Goal: Information Seeking & Learning: Learn about a topic

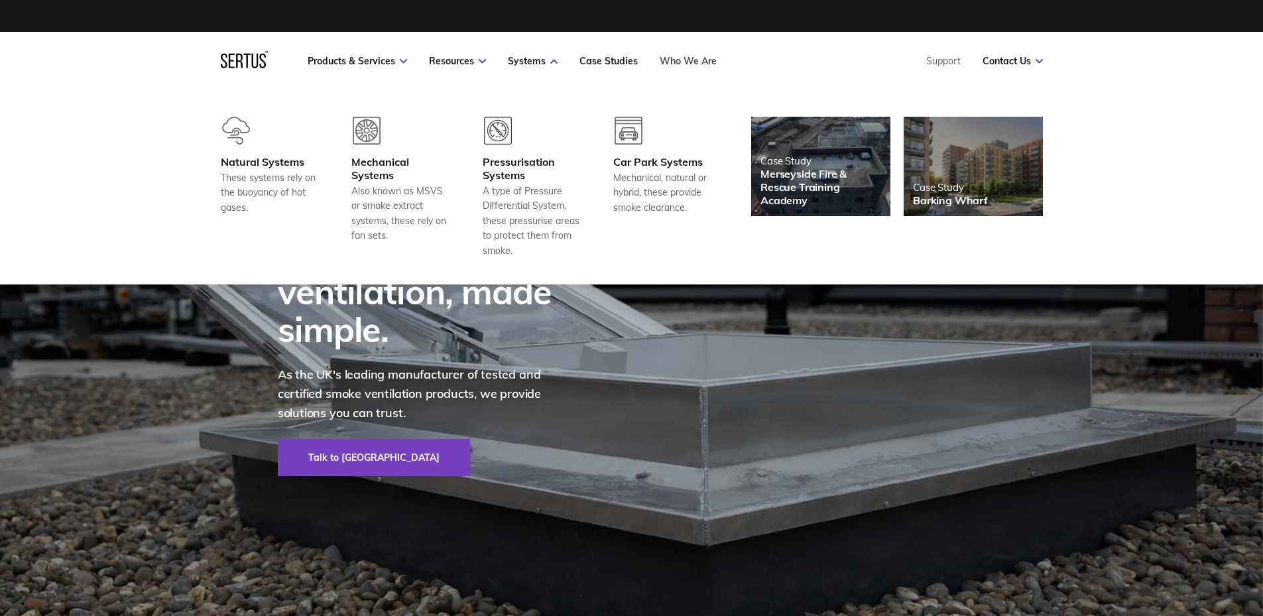
click at [702, 56] on link "Who We Are" at bounding box center [688, 61] width 57 height 12
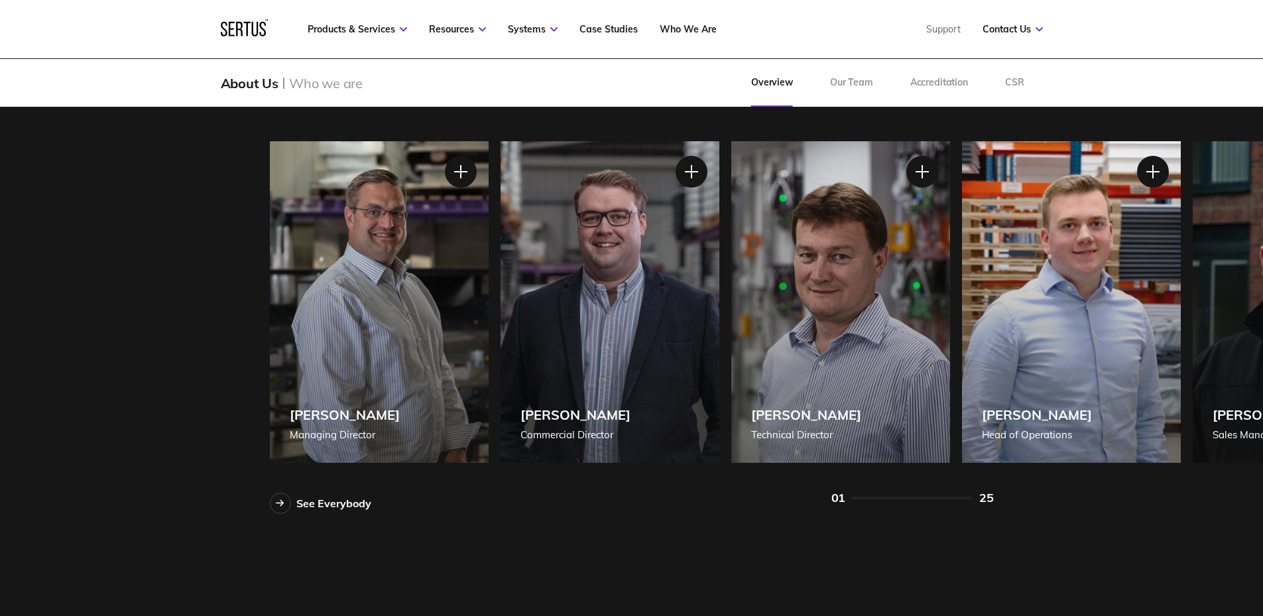
scroll to position [1127, 0]
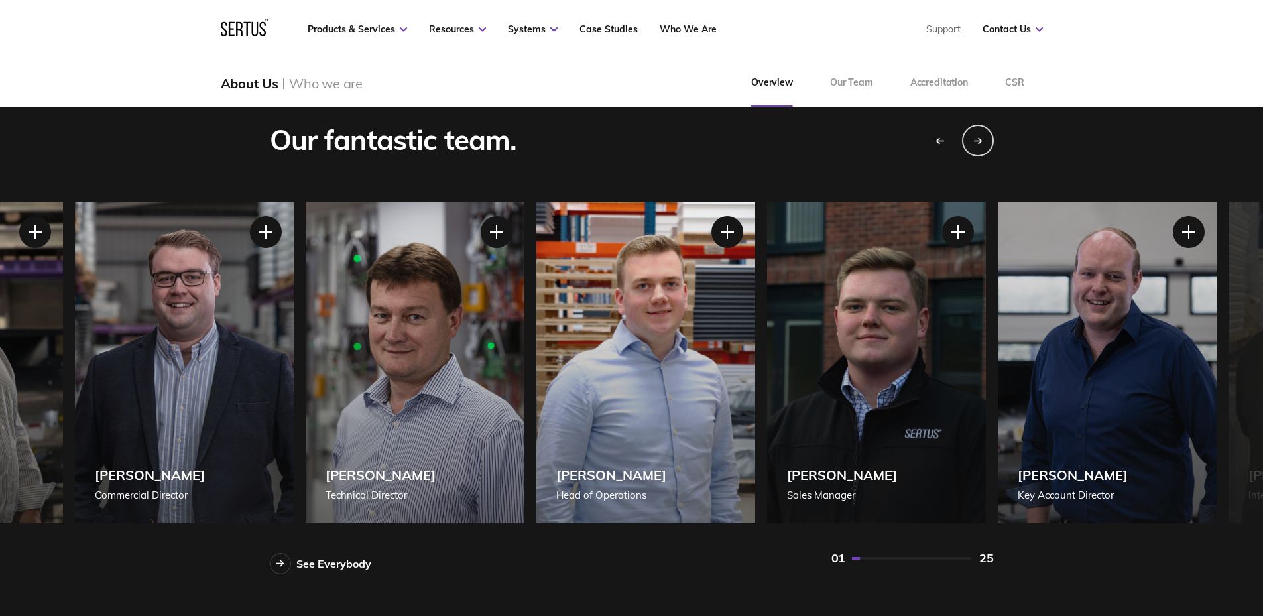
click at [772, 398] on div "[PERSON_NAME] Sales Manager" at bounding box center [876, 363] width 219 height 322
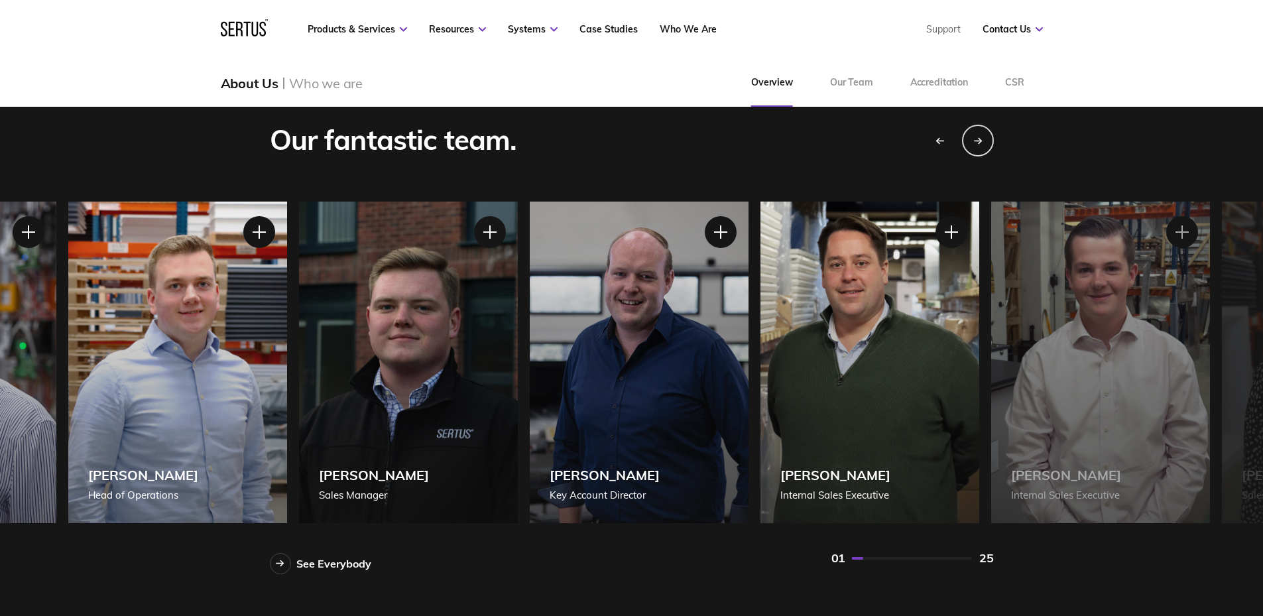
click at [676, 402] on div "[PERSON_NAME] Key Account Director" at bounding box center [639, 363] width 219 height 322
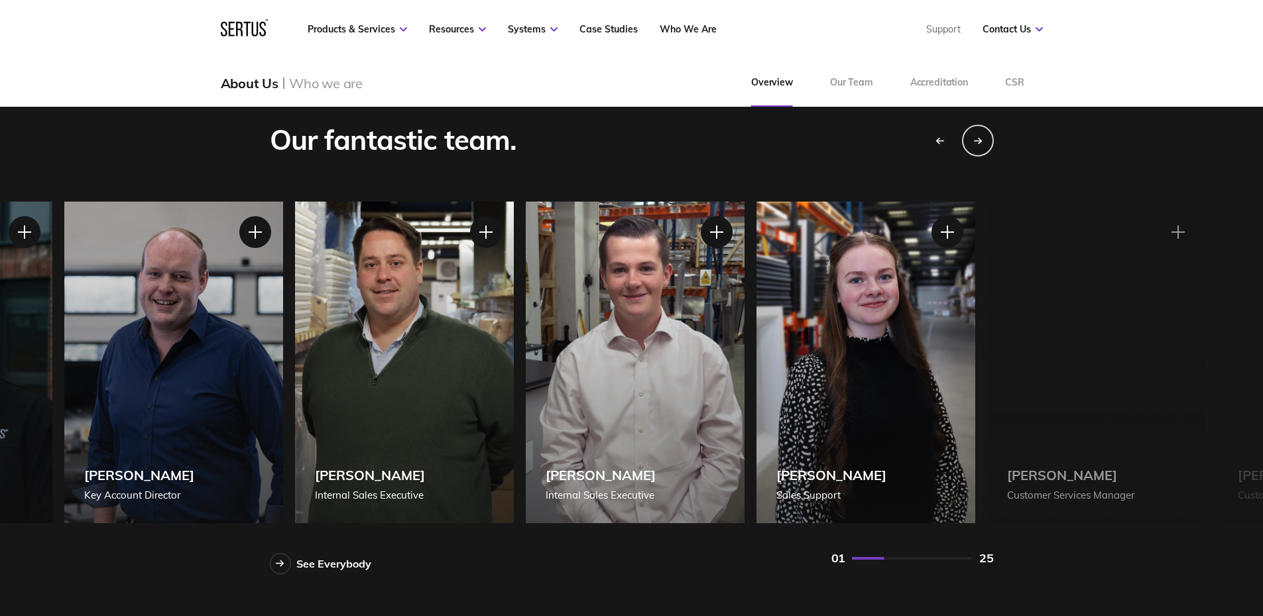
click at [475, 410] on div "[PERSON_NAME] Internal Sales Executive" at bounding box center [404, 363] width 219 height 322
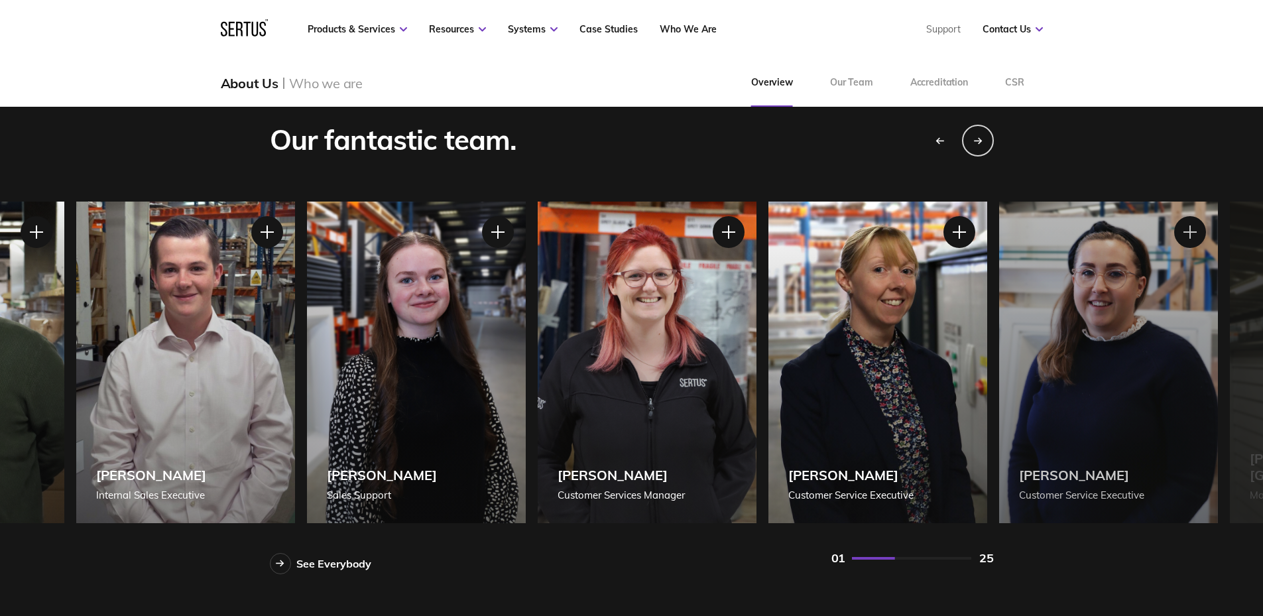
click at [455, 402] on div "[PERSON_NAME] Sales Support" at bounding box center [416, 363] width 219 height 322
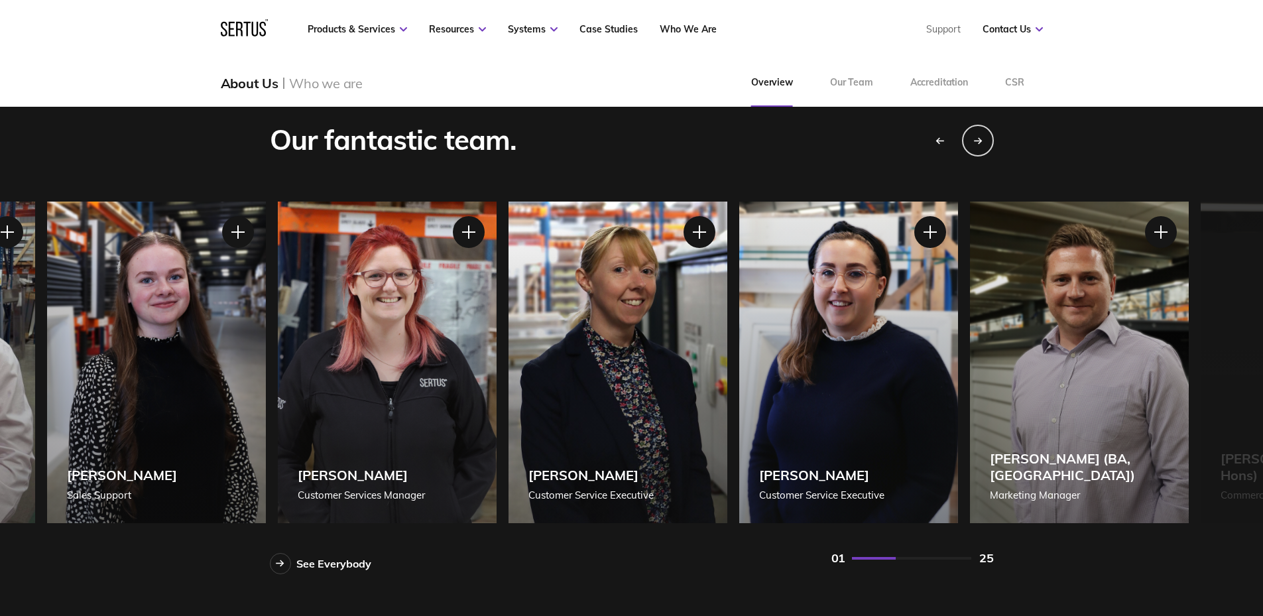
click at [675, 393] on div "[PERSON_NAME] Customer Service Executive" at bounding box center [618, 363] width 219 height 322
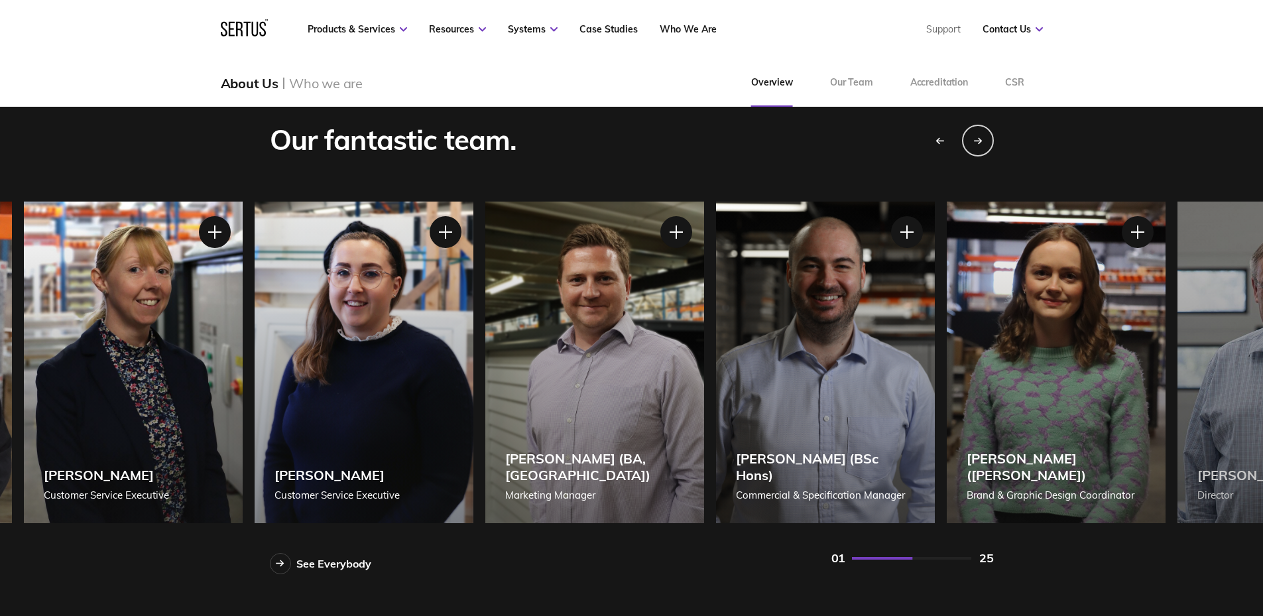
click at [551, 384] on div "[PERSON_NAME] (BA, [GEOGRAPHIC_DATA]) Marketing Manager" at bounding box center [594, 363] width 219 height 322
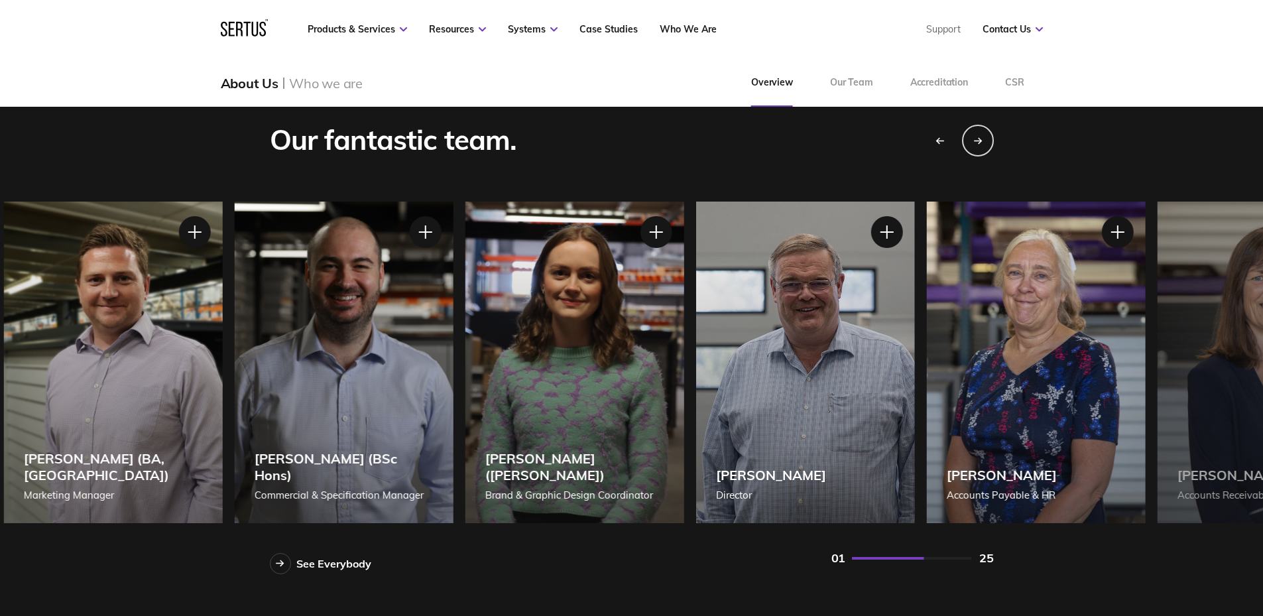
click at [473, 398] on div "[PERSON_NAME] ([PERSON_NAME]) Brand & Graphic Design Coordinator" at bounding box center [574, 363] width 219 height 322
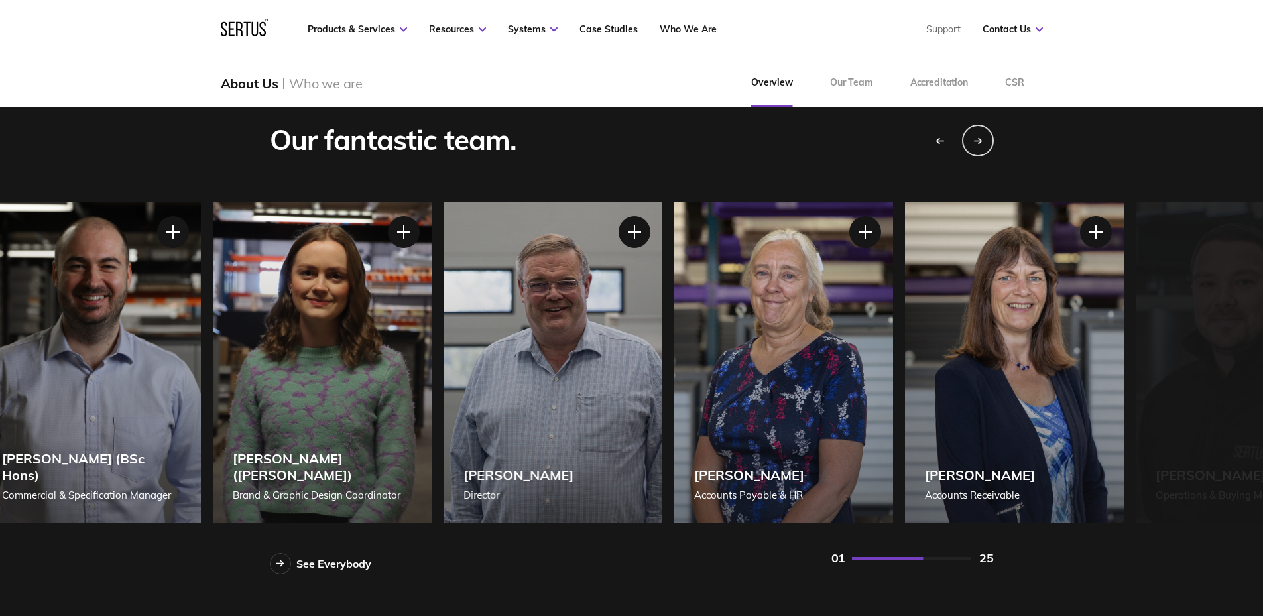
click at [692, 423] on div "[PERSON_NAME] Accounts Payable & HR" at bounding box center [783, 363] width 219 height 322
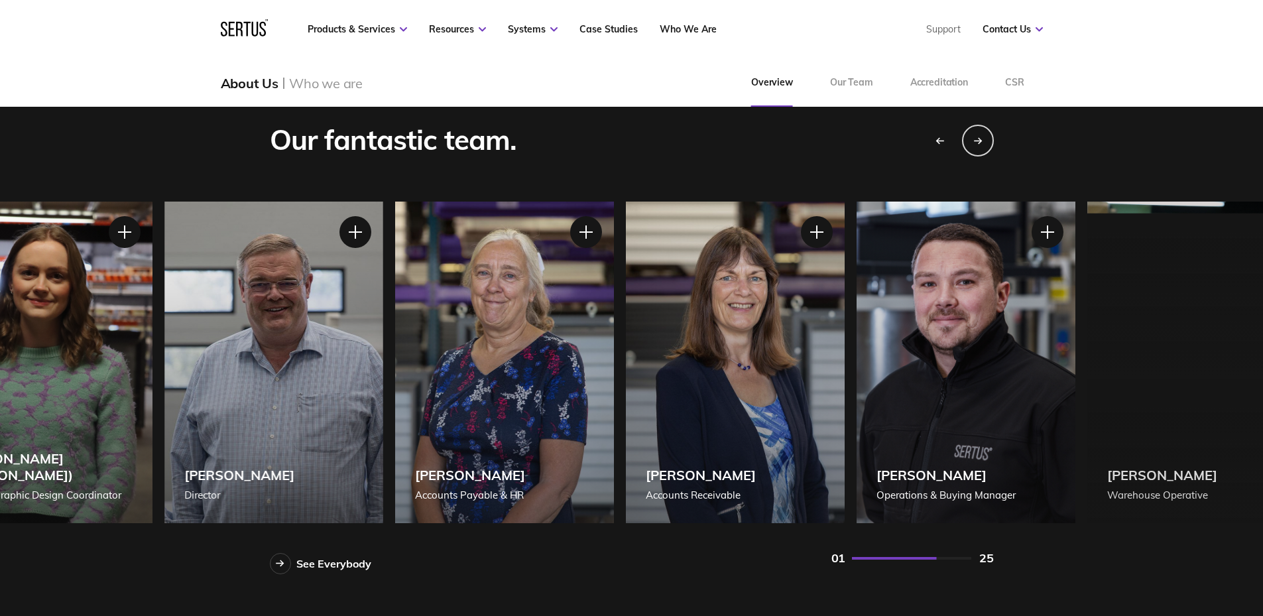
click at [654, 400] on div "[PERSON_NAME] Accounts Receivable" at bounding box center [735, 363] width 219 height 322
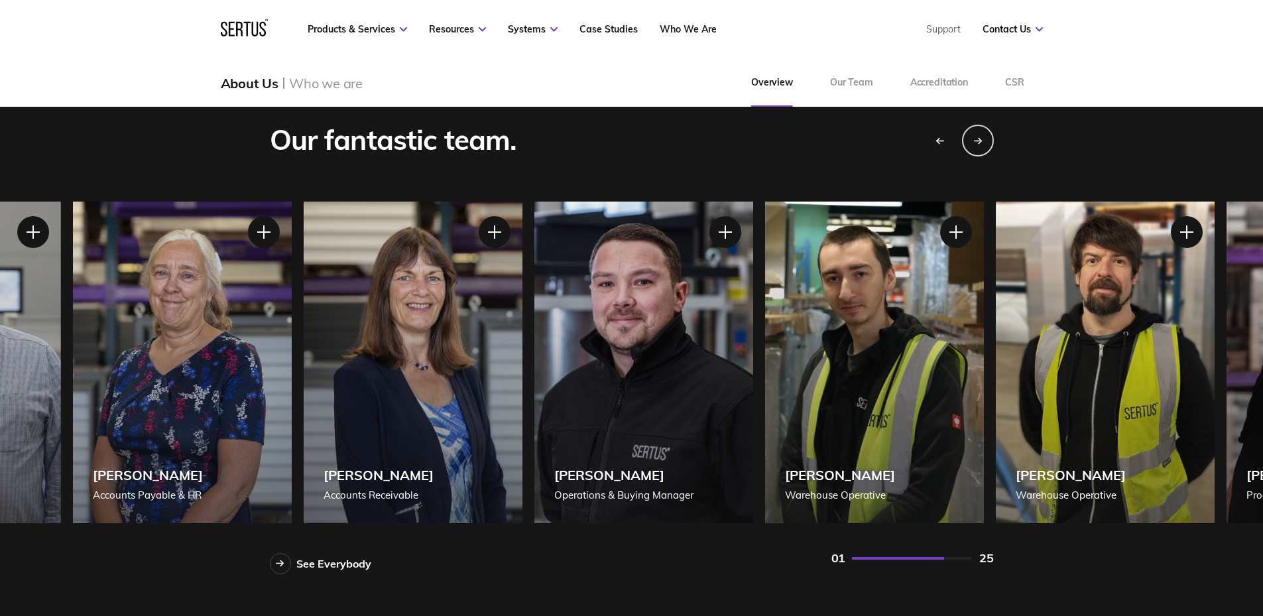
click at [541, 398] on div "[PERSON_NAME] Operations & Buying Manager" at bounding box center [643, 363] width 219 height 322
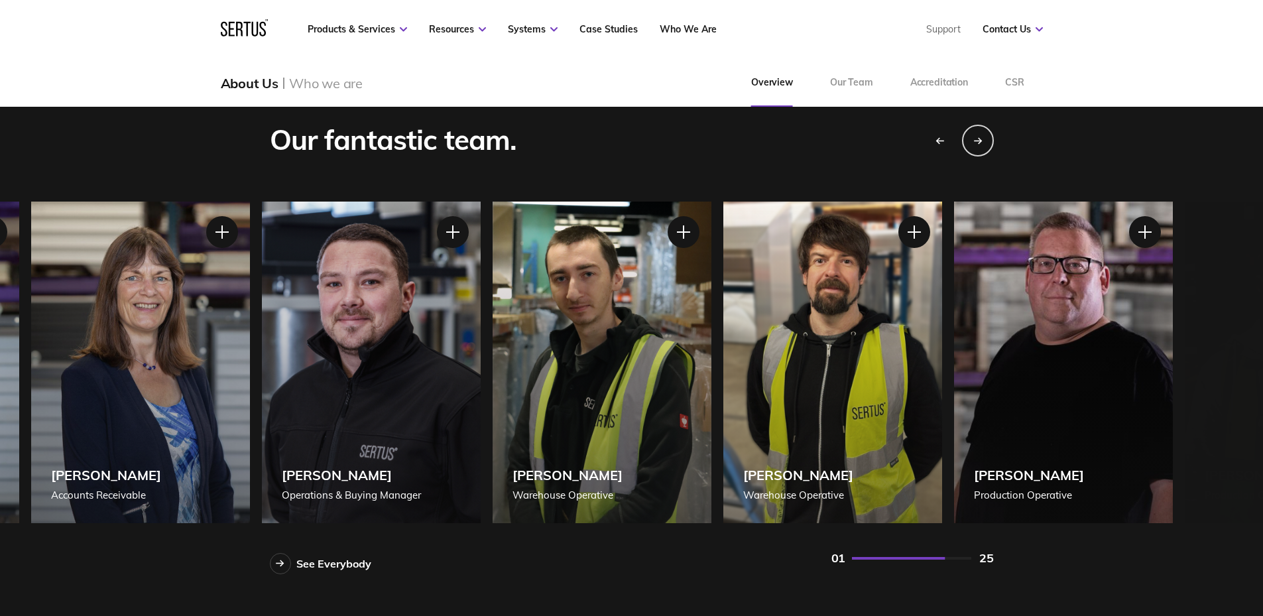
click at [734, 389] on div "[PERSON_NAME] Warehouse Operative" at bounding box center [832, 363] width 219 height 322
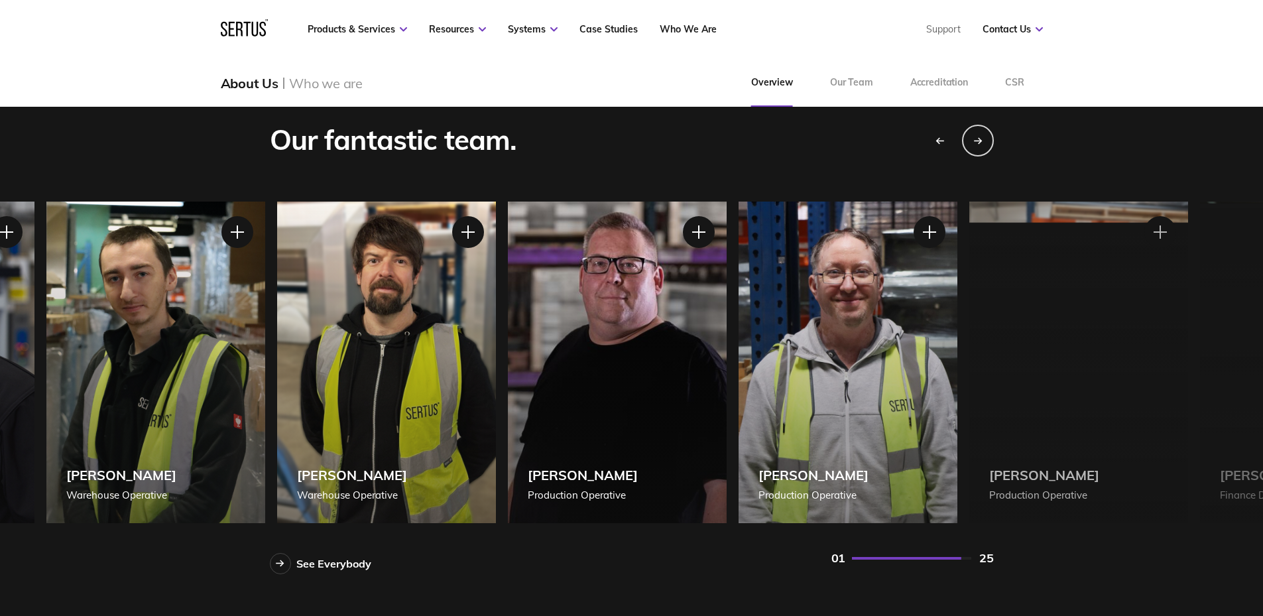
click at [619, 372] on div "[PERSON_NAME] Production Operative" at bounding box center [617, 363] width 219 height 322
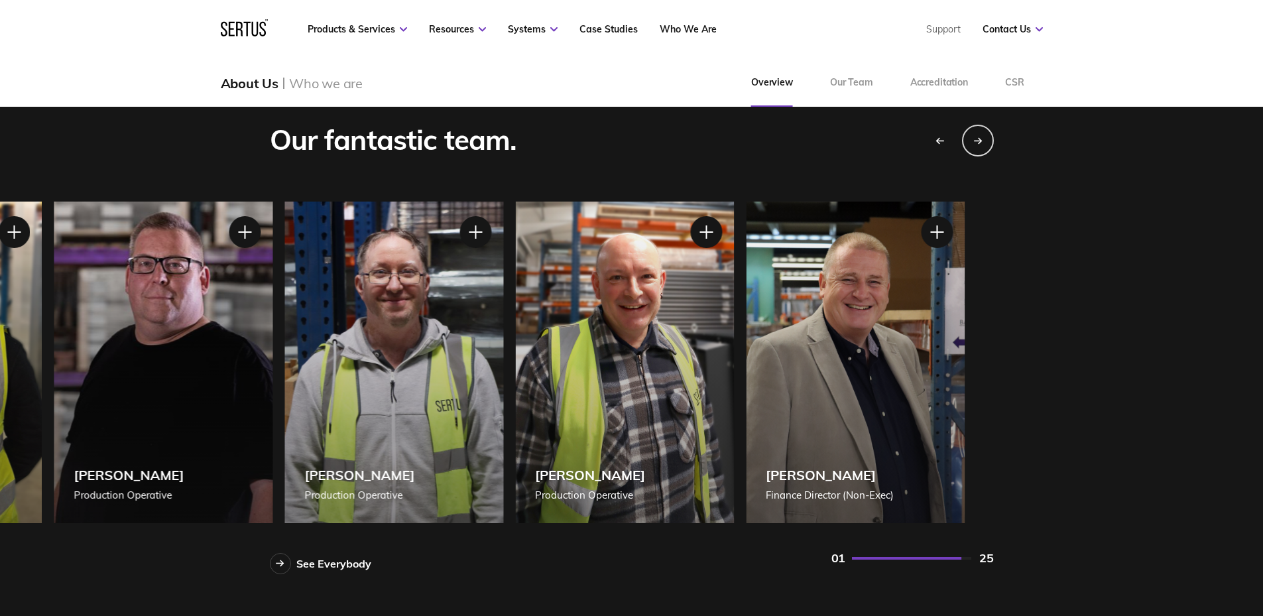
click at [520, 376] on div "[PERSON_NAME] Production Operative" at bounding box center [624, 363] width 219 height 322
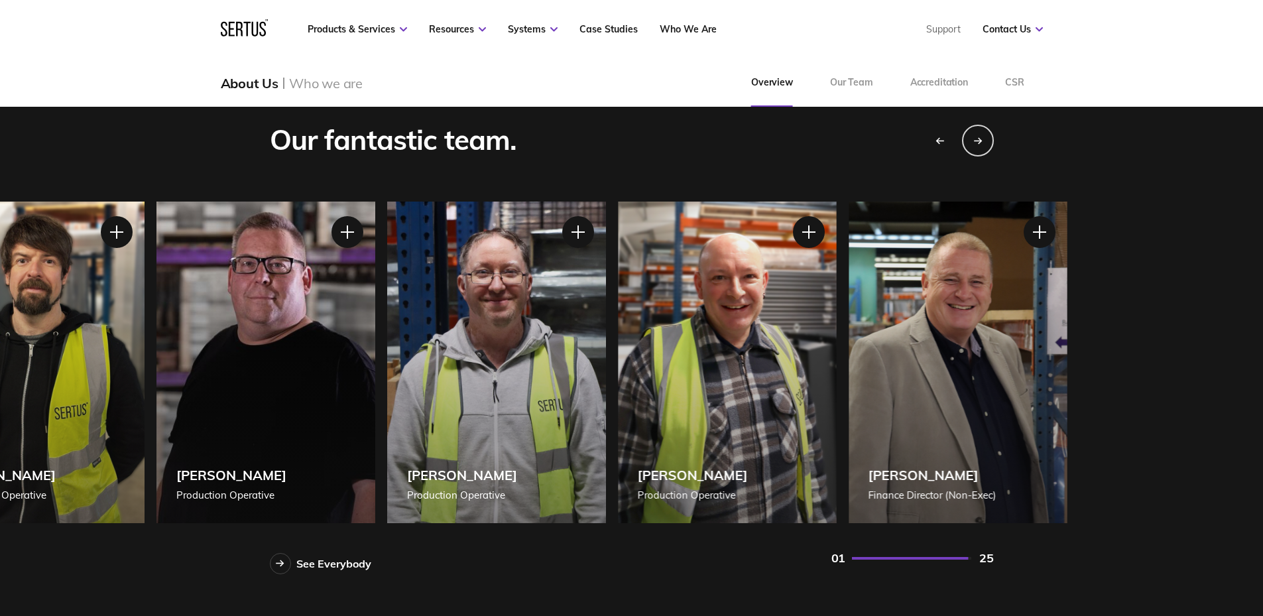
click at [300, 388] on div "[PERSON_NAME] Production Operative" at bounding box center [265, 363] width 219 height 322
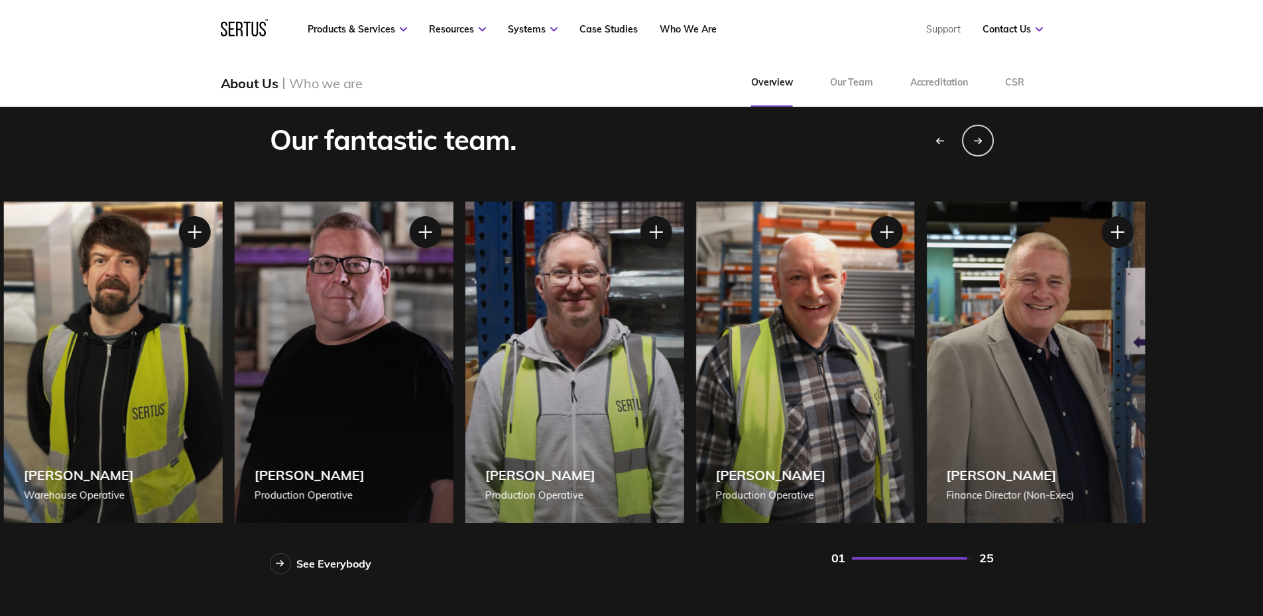
click at [453, 373] on div "[PERSON_NAME] Production Operative" at bounding box center [343, 363] width 219 height 322
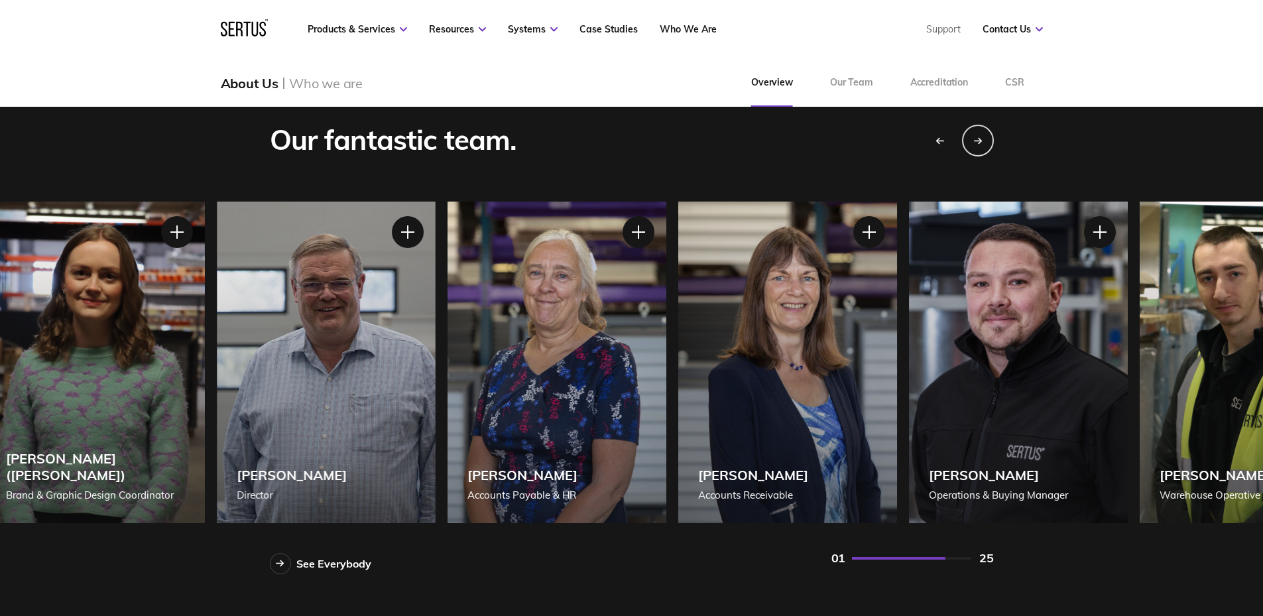
click at [897, 352] on div "[PERSON_NAME] Accounts Receivable" at bounding box center [787, 363] width 219 height 322
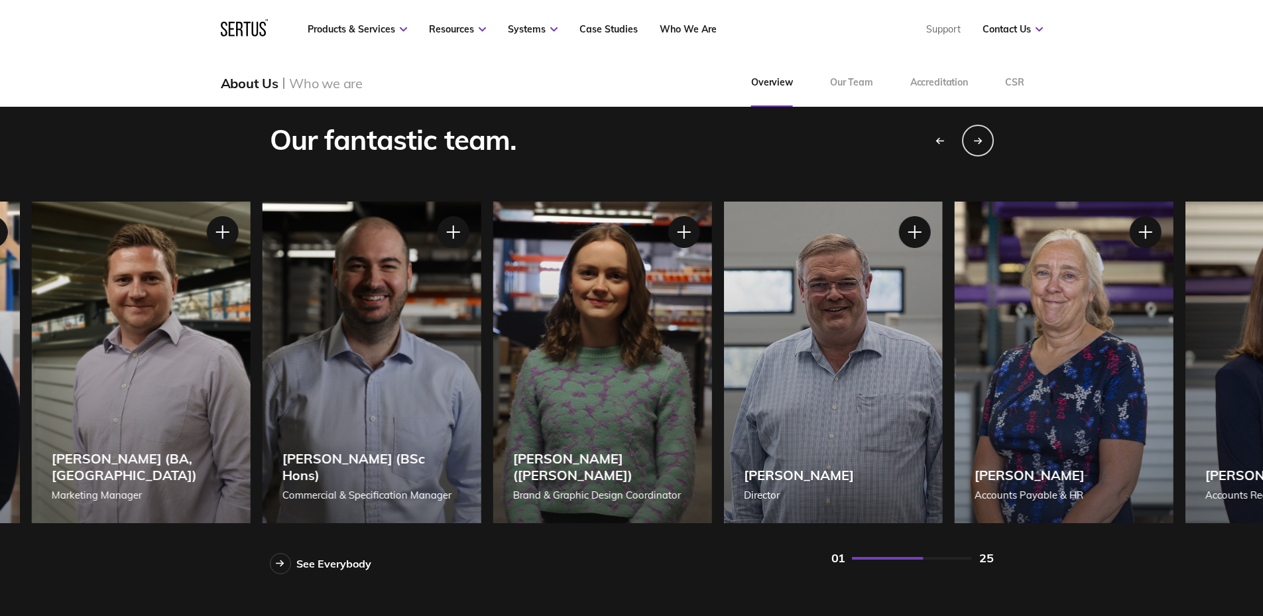
click at [481, 353] on div "[PERSON_NAME] (BSc Hons) Commercial & Specification Manager" at bounding box center [371, 363] width 219 height 322
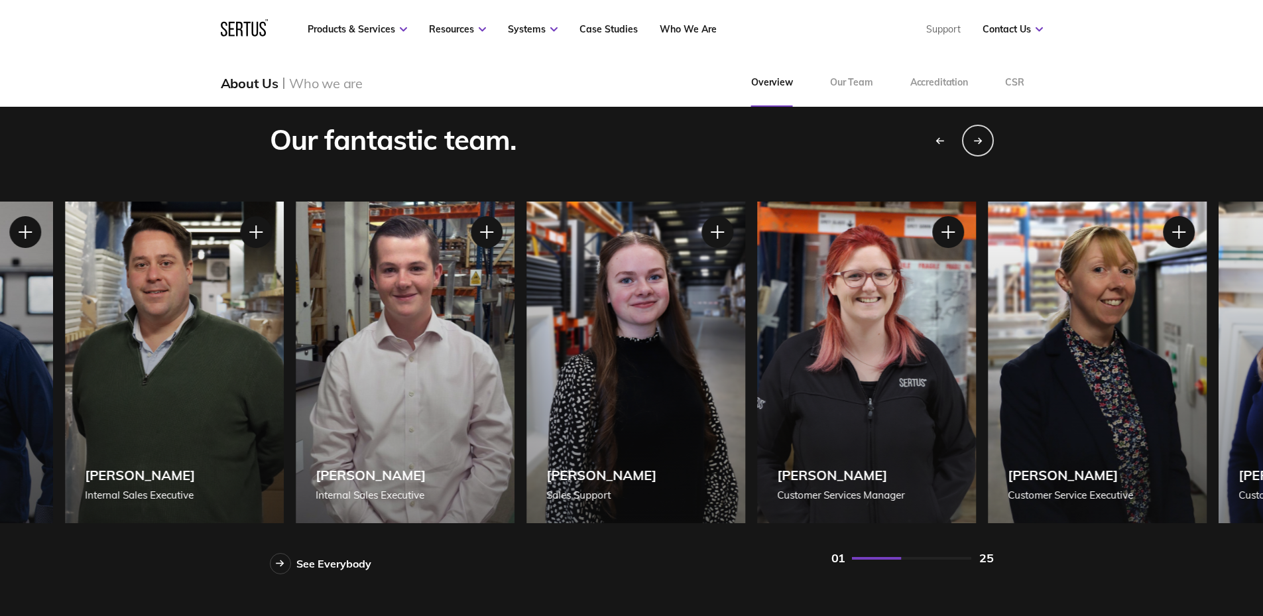
click at [976, 351] on div "[PERSON_NAME] Customer Services Manager" at bounding box center [866, 363] width 219 height 322
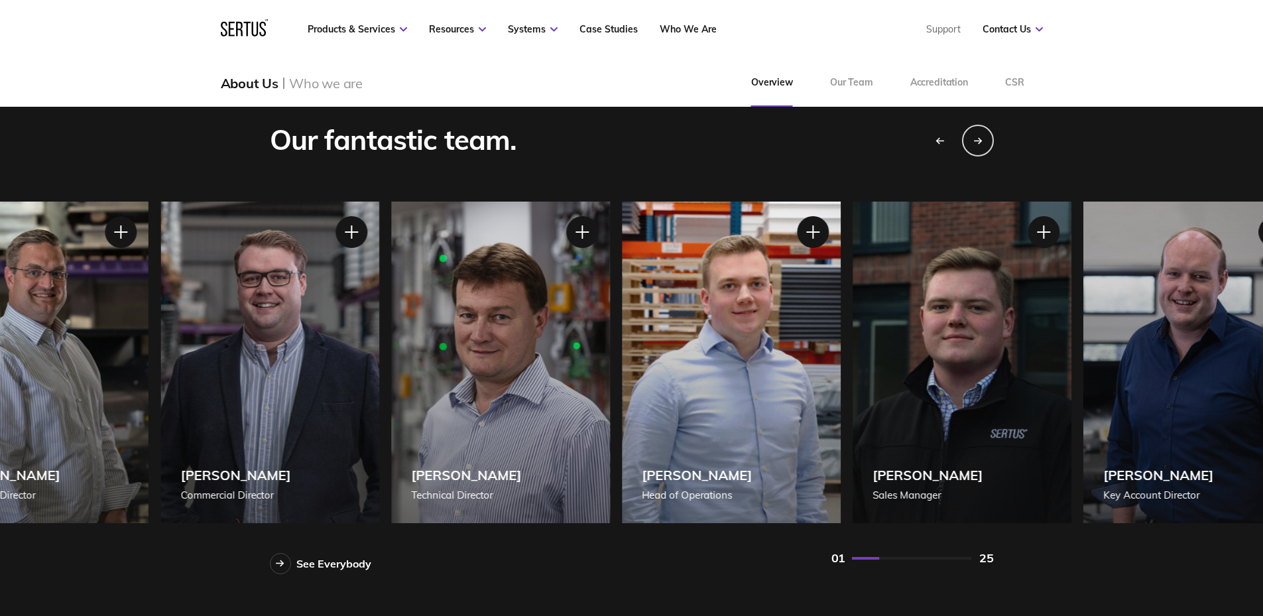
click at [1262, 351] on div "[PERSON_NAME] Key Account Director" at bounding box center [1192, 363] width 219 height 322
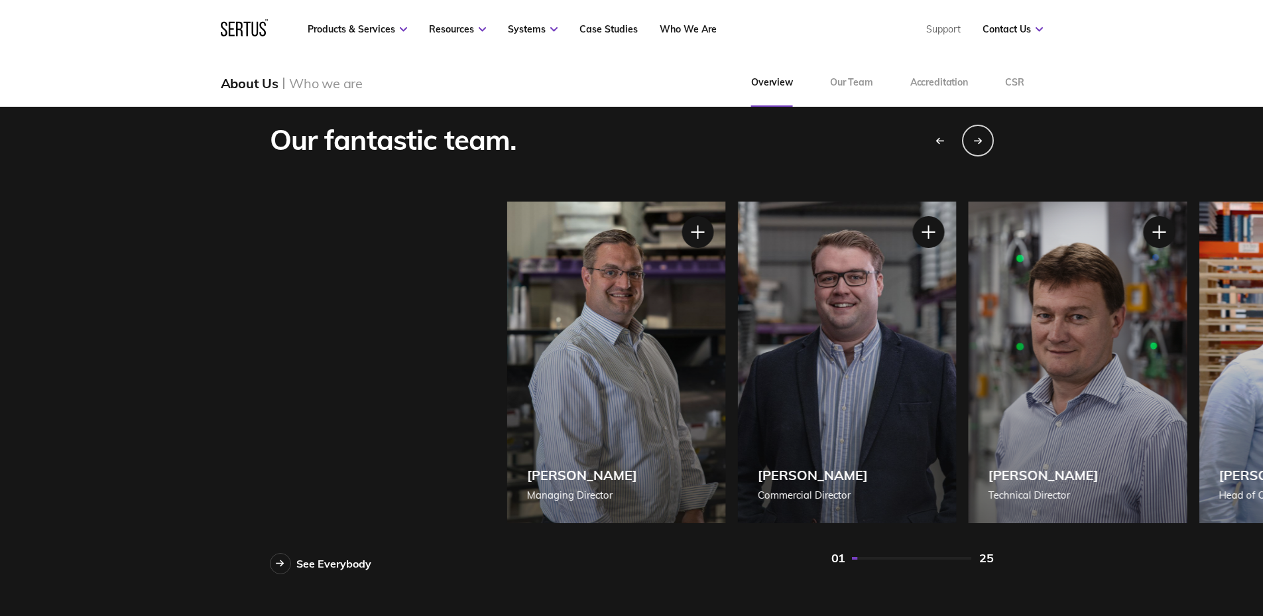
click at [1217, 343] on div "[PERSON_NAME] Managing Director [PERSON_NAME] Managing Director [PERSON_NAME], …" at bounding box center [869, 363] width 724 height 322
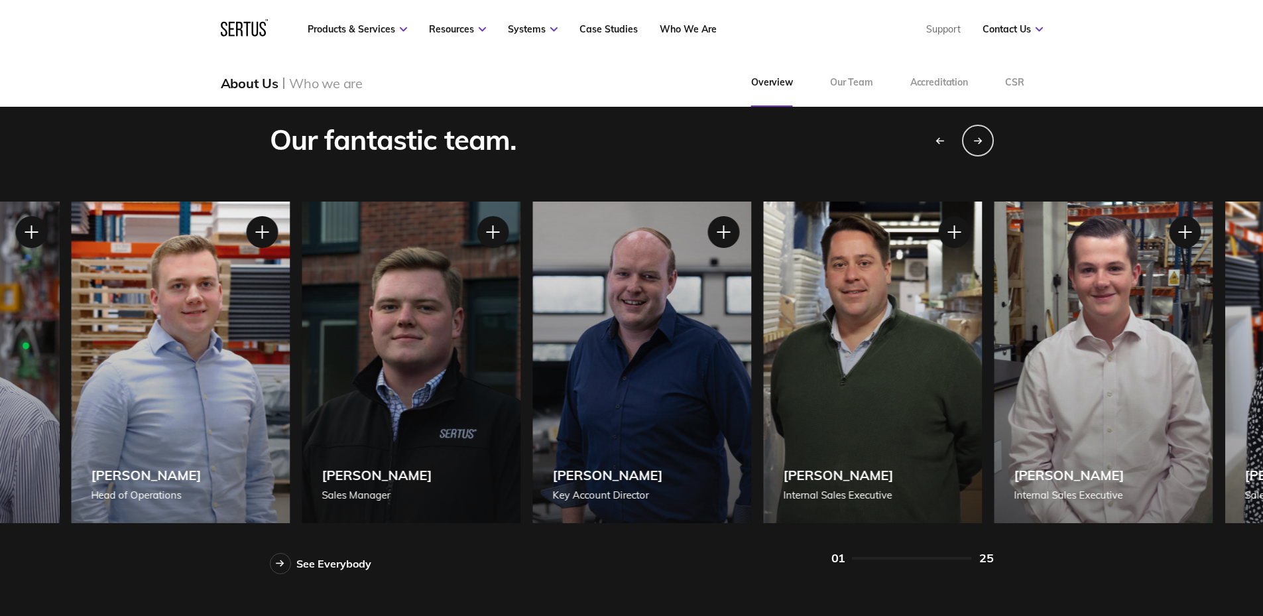
click at [156, 355] on div "[PERSON_NAME] [PERSON_NAME] of Operations" at bounding box center [180, 363] width 219 height 322
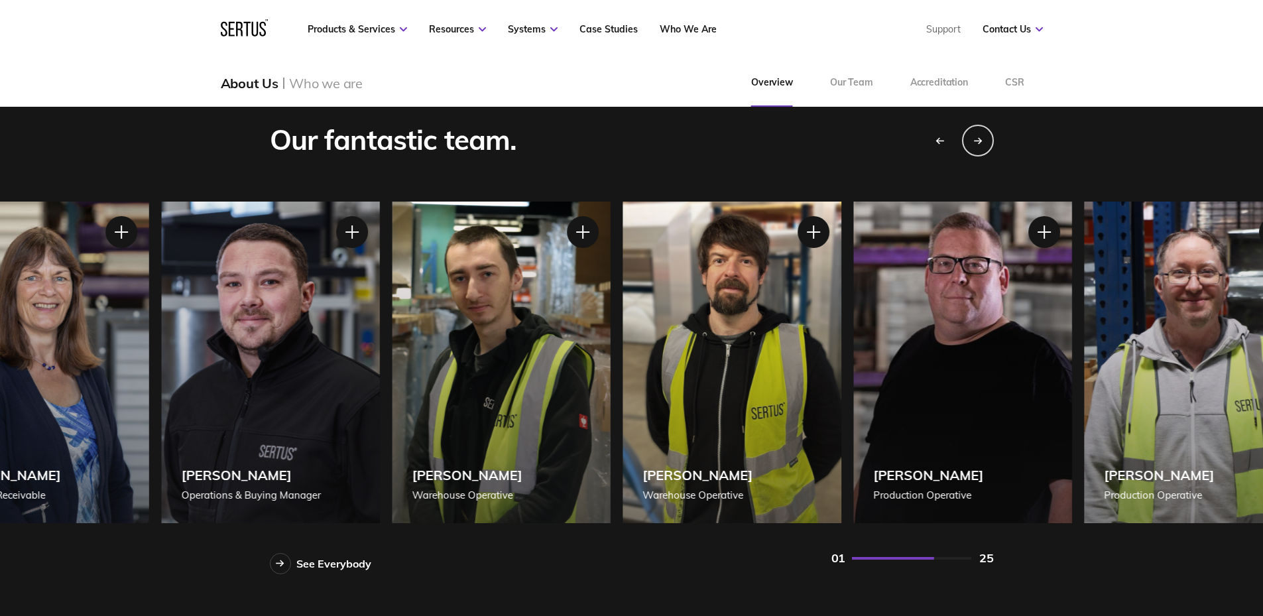
click at [43, 333] on div "[PERSON_NAME] Accounts Receivable" at bounding box center [39, 363] width 219 height 322
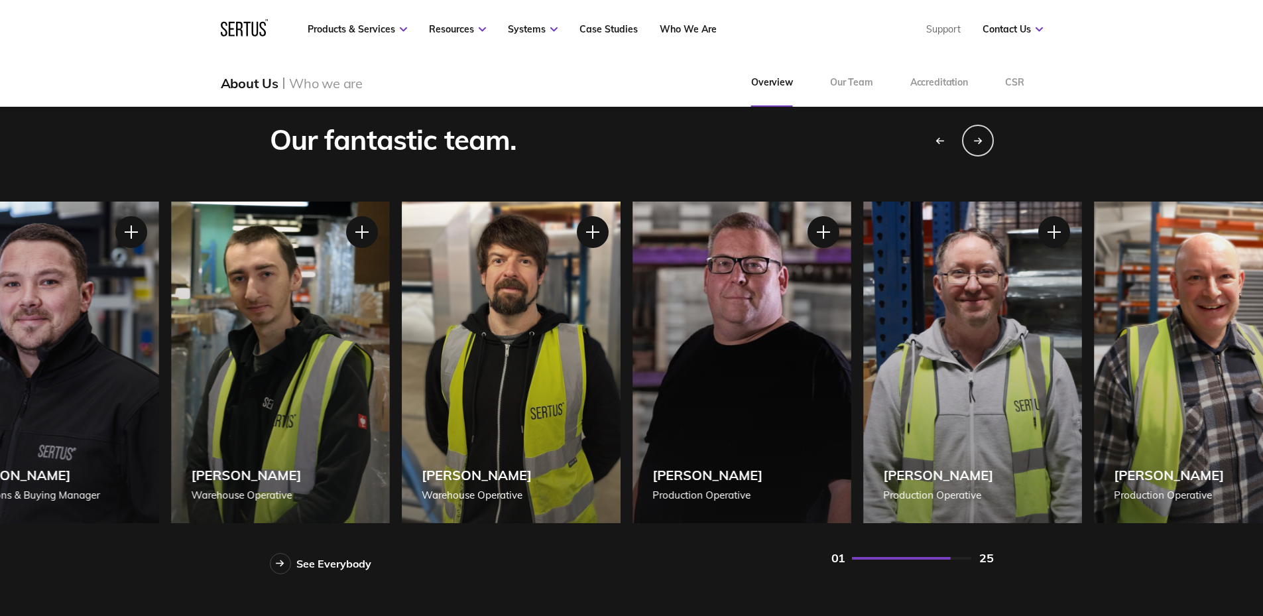
click at [743, 383] on div "[PERSON_NAME] Production Operative" at bounding box center [742, 363] width 219 height 322
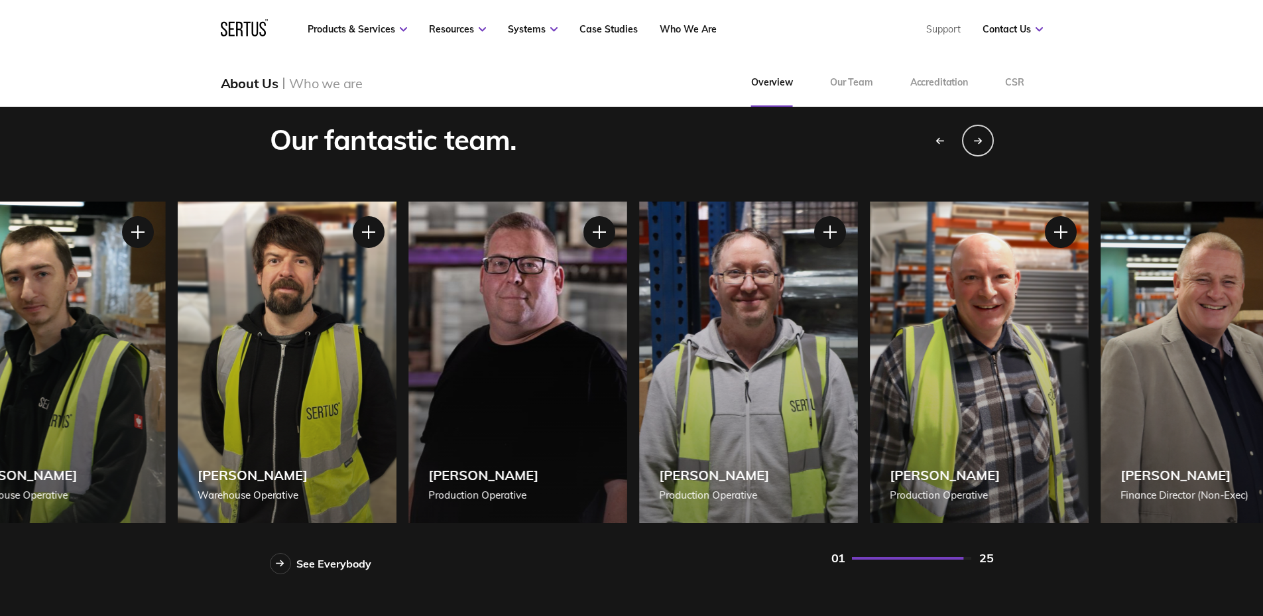
click at [670, 398] on div "[PERSON_NAME] Production Operative" at bounding box center [748, 363] width 219 height 322
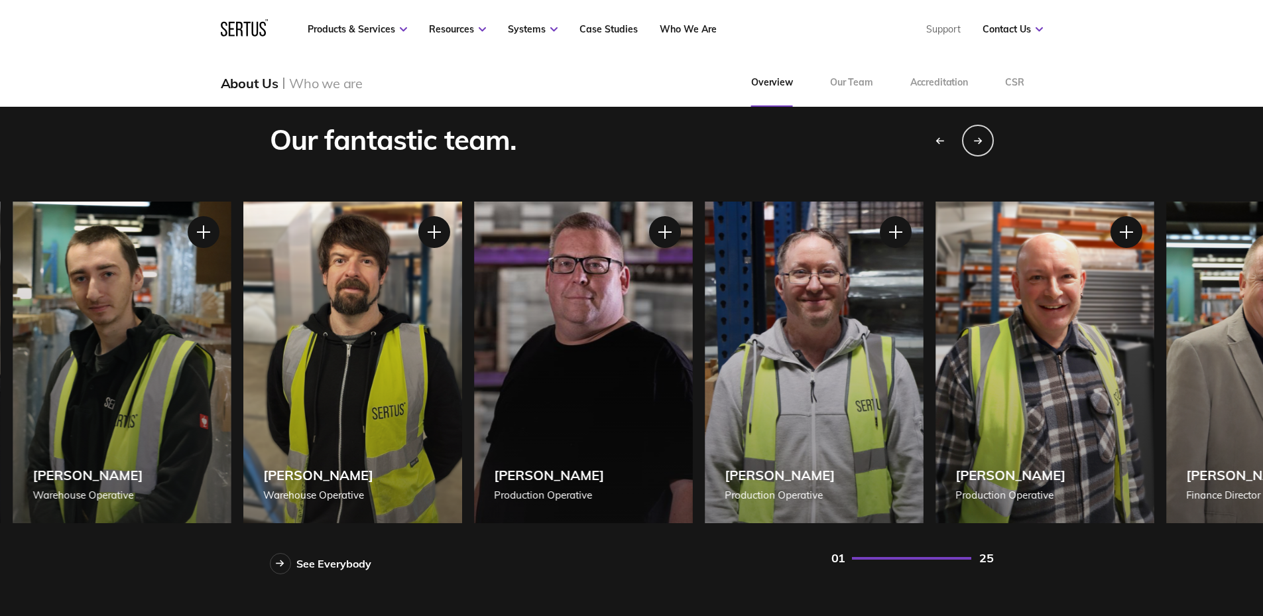
click at [1075, 402] on div "[PERSON_NAME] Production Operative" at bounding box center [1045, 363] width 219 height 322
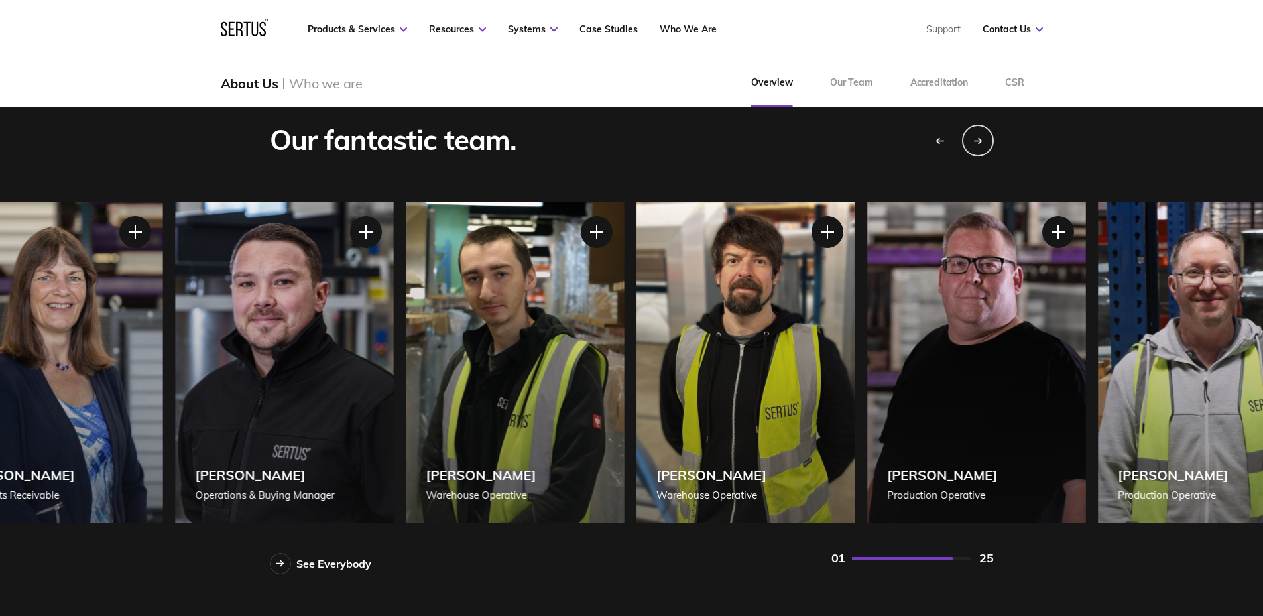
click at [866, 416] on div "[PERSON_NAME] Managing Director [PERSON_NAME] Managing Director [PERSON_NAME], …" at bounding box center [632, 363] width 724 height 322
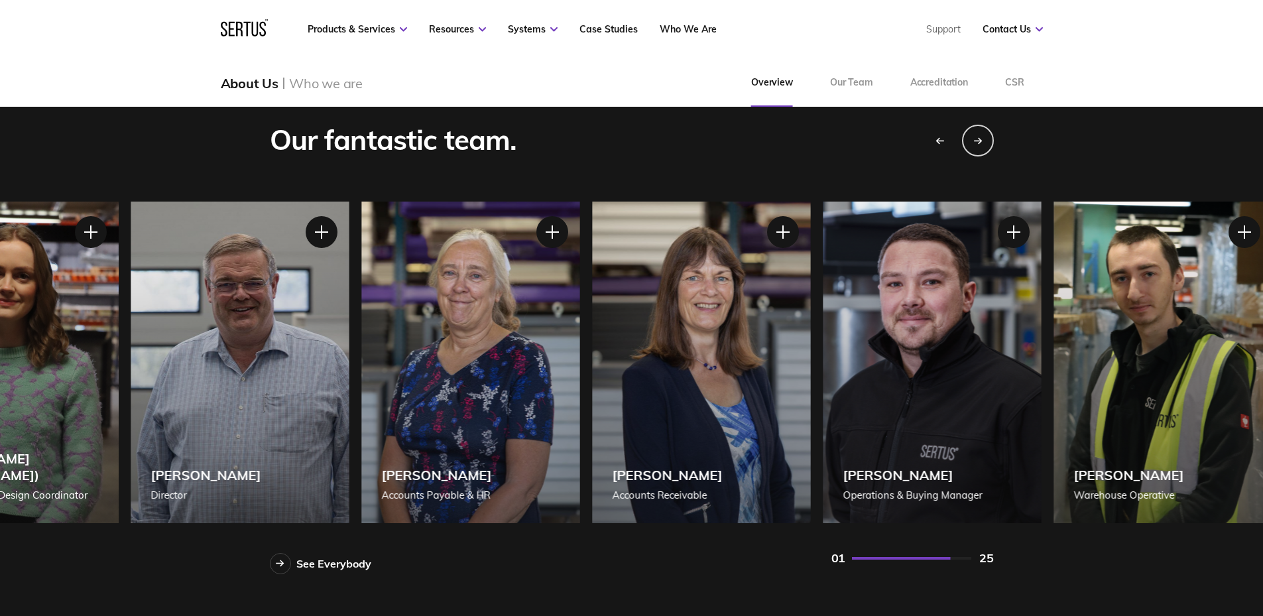
click at [1005, 318] on div "[PERSON_NAME] Operations & Buying Manager" at bounding box center [932, 363] width 219 height 322
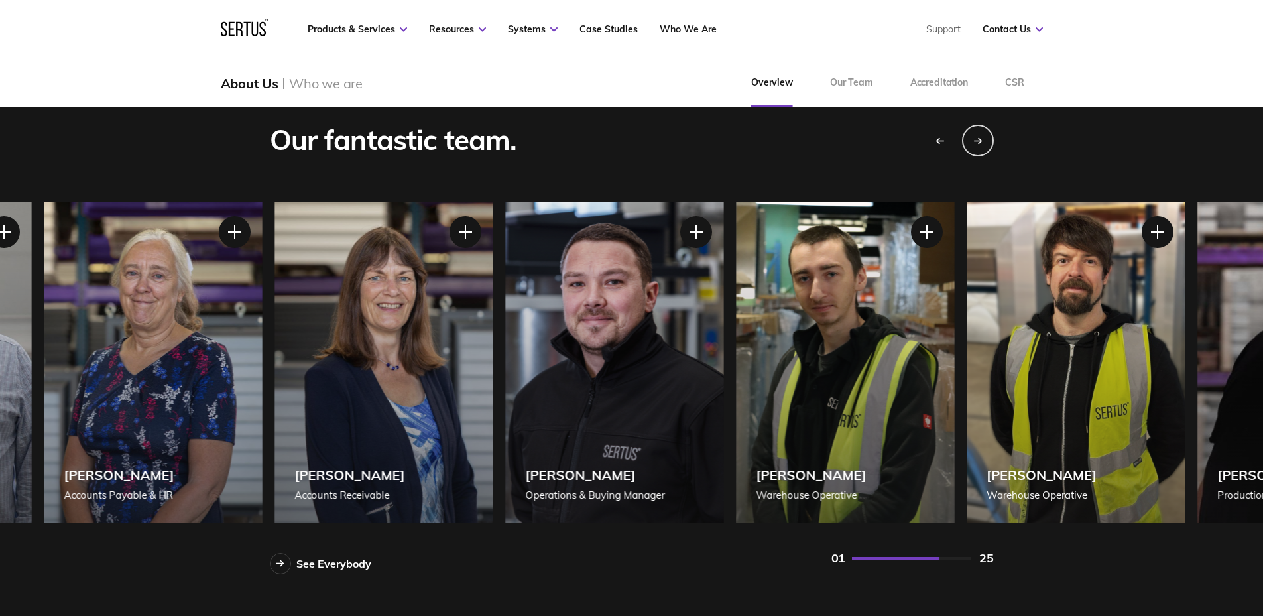
click at [870, 351] on div "[PERSON_NAME] Warehouse Operative" at bounding box center [845, 363] width 219 height 322
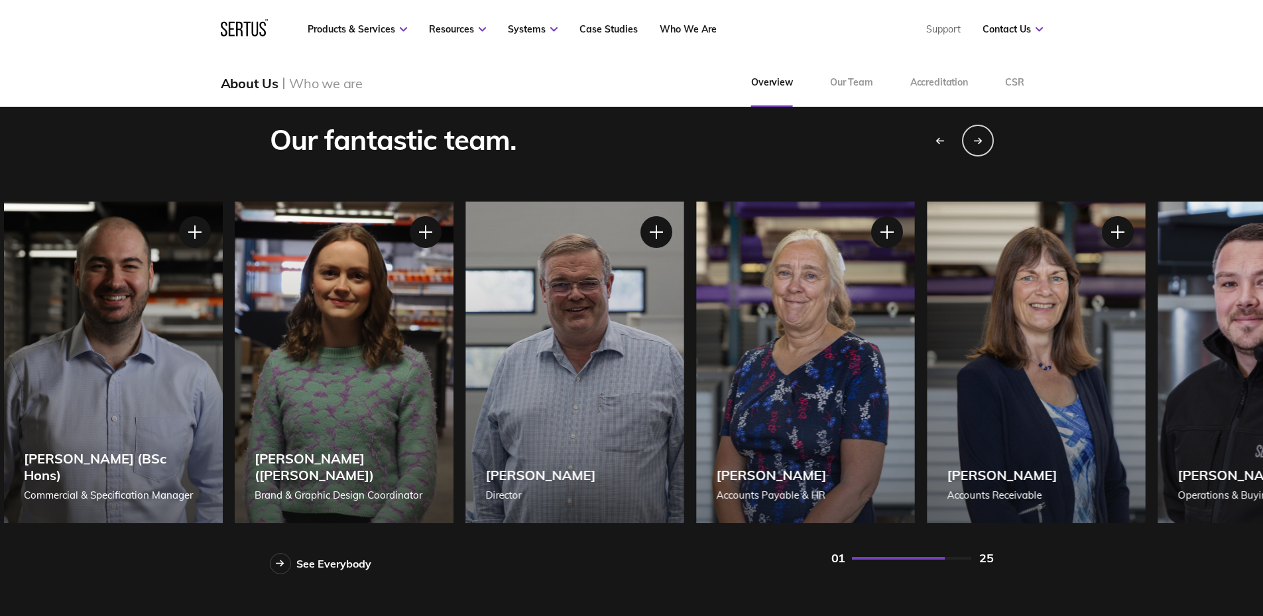
click at [1144, 346] on div "[PERSON_NAME] Accounts Receivable" at bounding box center [1036, 363] width 219 height 322
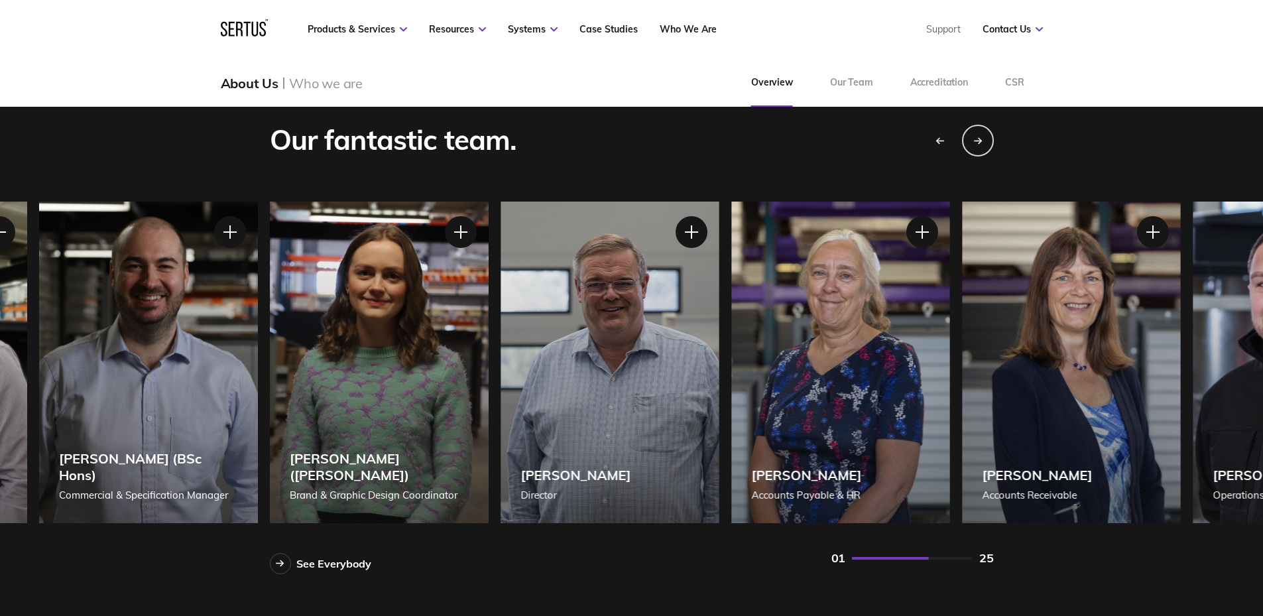
drag, startPoint x: 278, startPoint y: 168, endPoint x: 1142, endPoint y: 155, distance: 863.4
click at [1142, 155] on div "Our fantastic team. See Everybody [PERSON_NAME] Managing Director [PERSON_NAME]…" at bounding box center [631, 341] width 1263 height 560
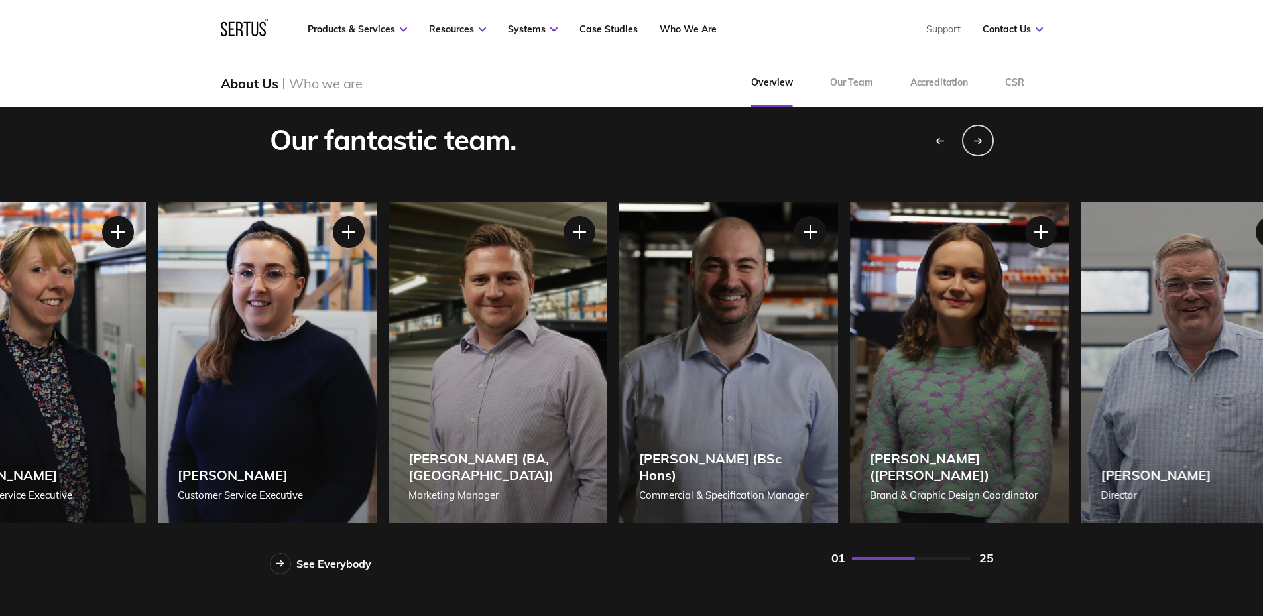
click at [1154, 313] on div "[PERSON_NAME] Director" at bounding box center [1190, 363] width 219 height 322
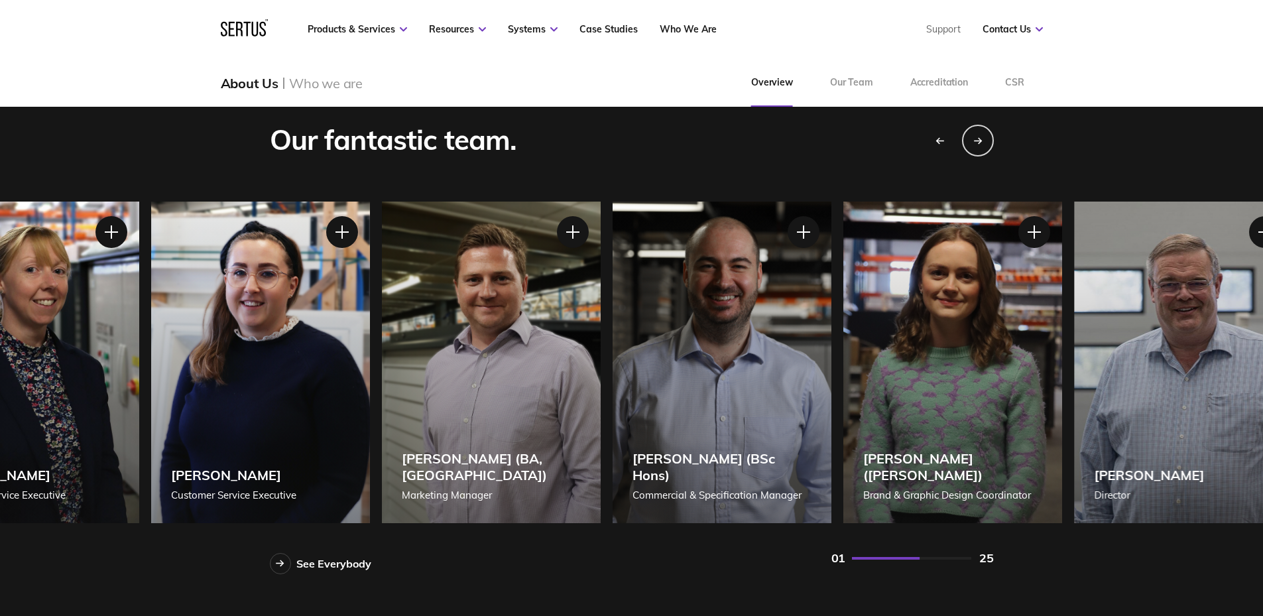
click at [1051, 333] on div "[PERSON_NAME] ([PERSON_NAME]) Brand & Graphic Design Coordinator" at bounding box center [952, 363] width 219 height 322
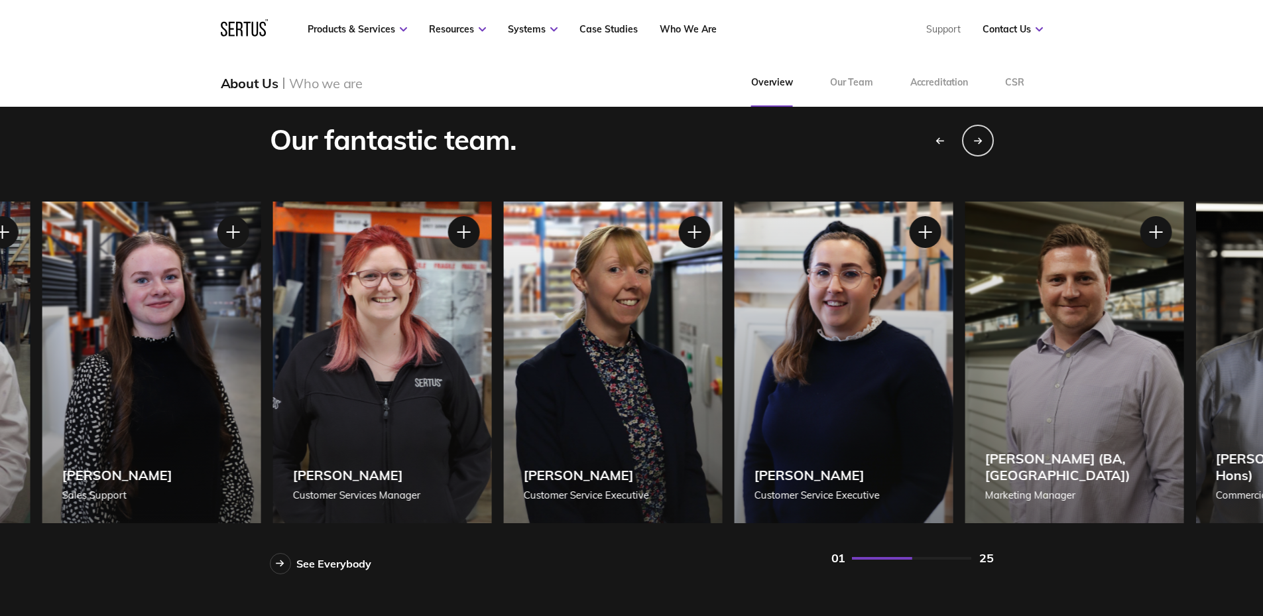
click at [848, 370] on div "[PERSON_NAME] Customer Service Executive" at bounding box center [843, 363] width 219 height 322
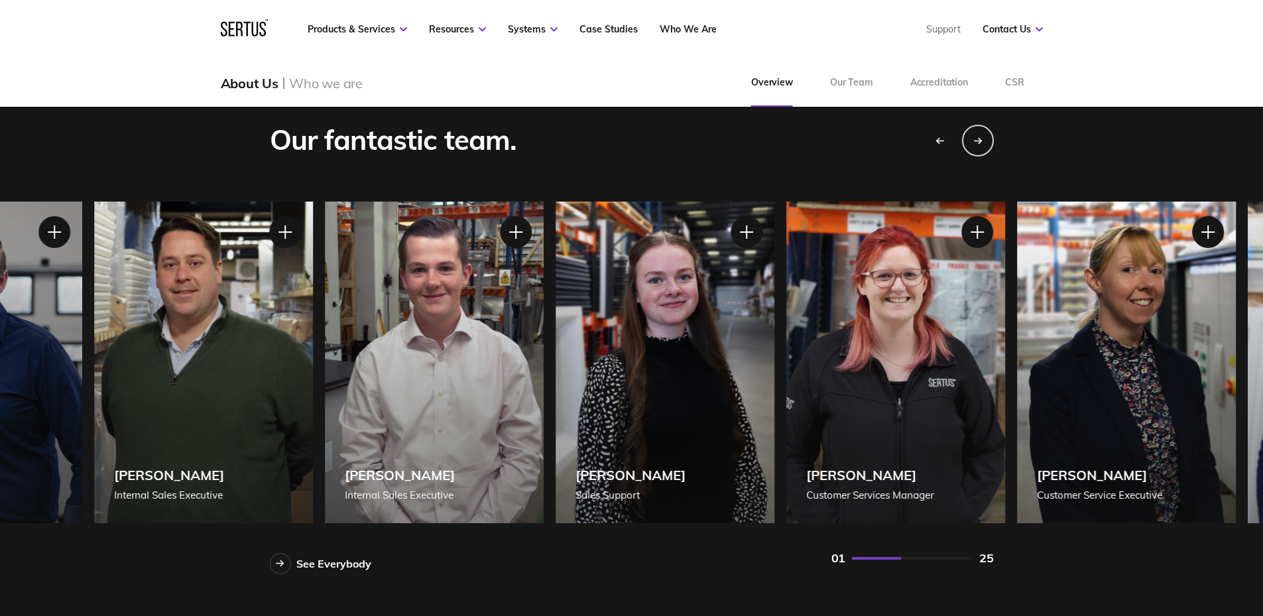
click at [1005, 356] on div "[PERSON_NAME] Customer Services Manager" at bounding box center [895, 363] width 219 height 322
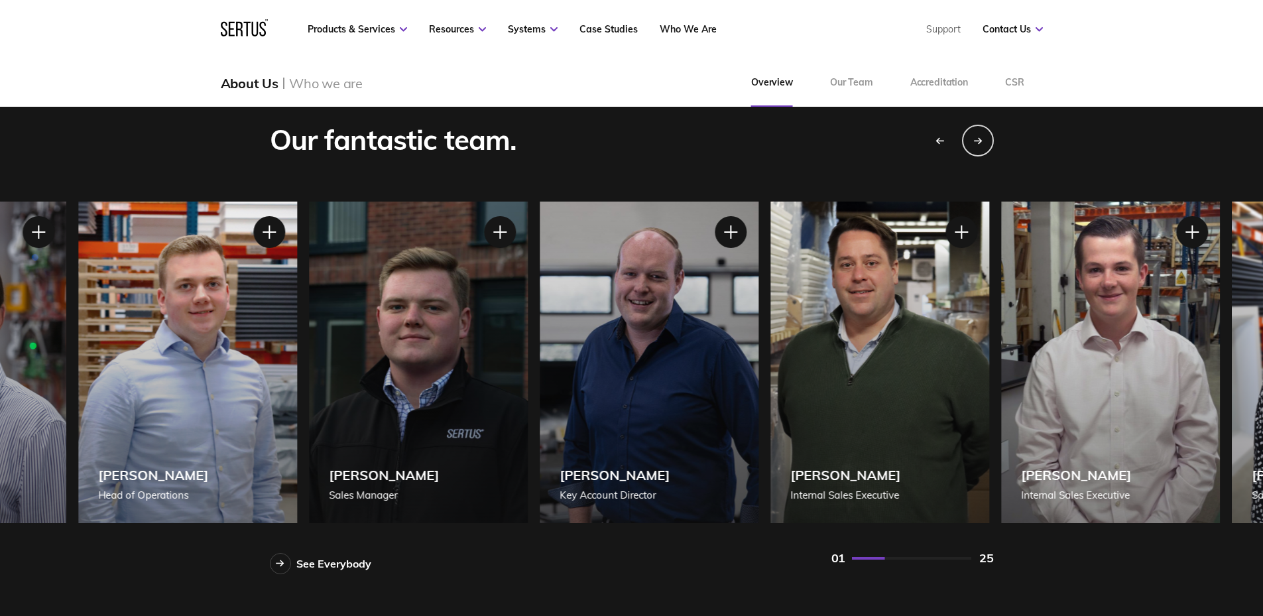
click at [1075, 351] on div "[PERSON_NAME] Internal Sales Executive" at bounding box center [1110, 363] width 219 height 322
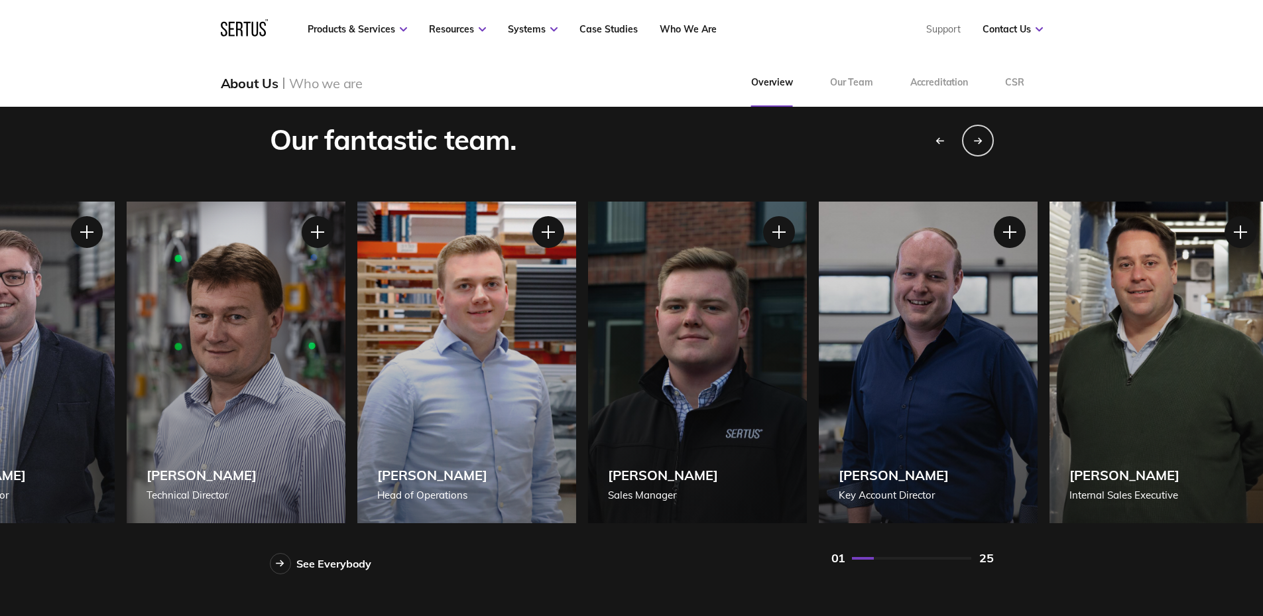
click at [1037, 350] on div "[PERSON_NAME] Key Account Director" at bounding box center [927, 363] width 219 height 322
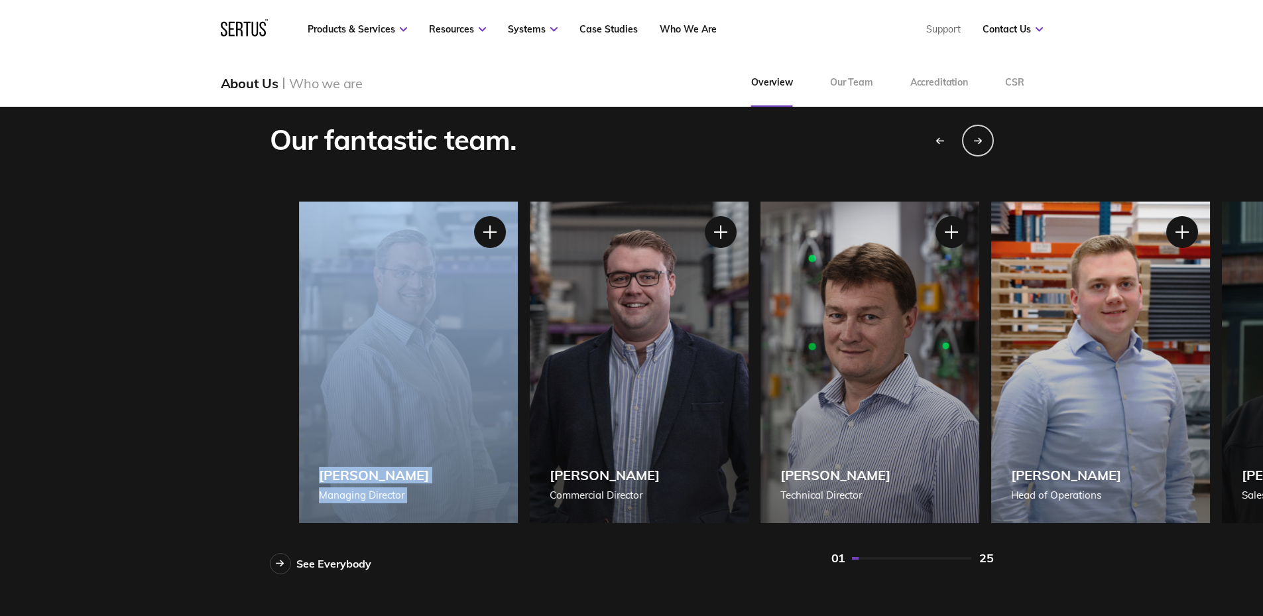
click at [1026, 343] on div "[PERSON_NAME] [PERSON_NAME] of Operations" at bounding box center [1100, 363] width 219 height 322
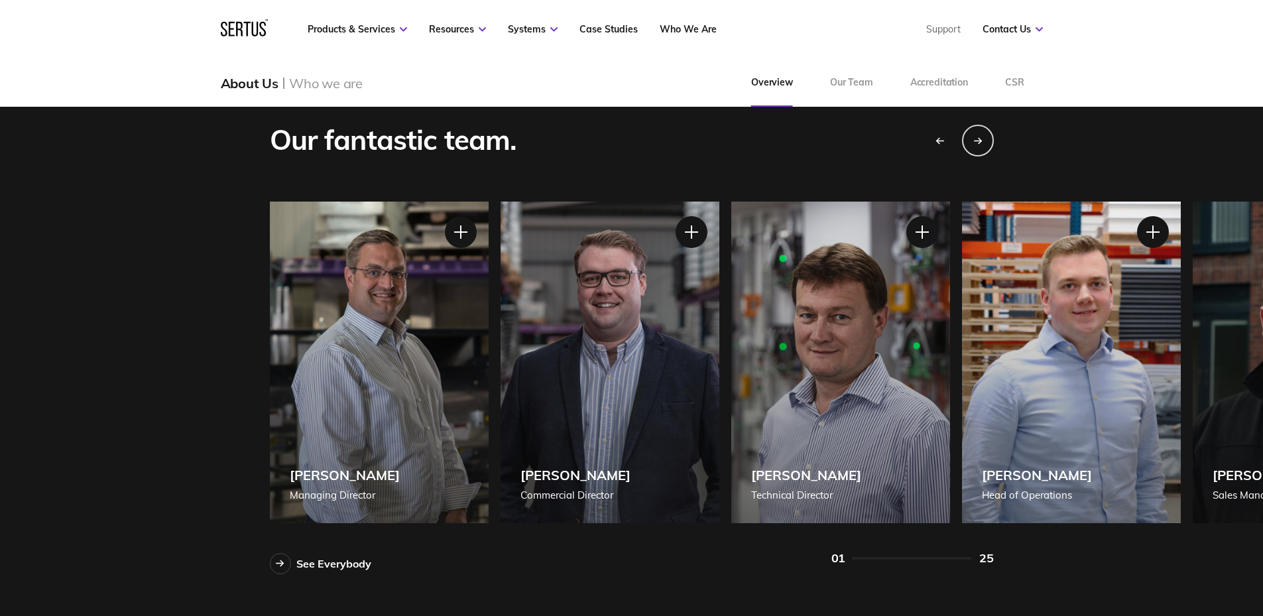
click at [667, 179] on div "Our fantastic team. See Everybody [PERSON_NAME] Managing Director [PERSON_NAME]…" at bounding box center [631, 349] width 777 height 452
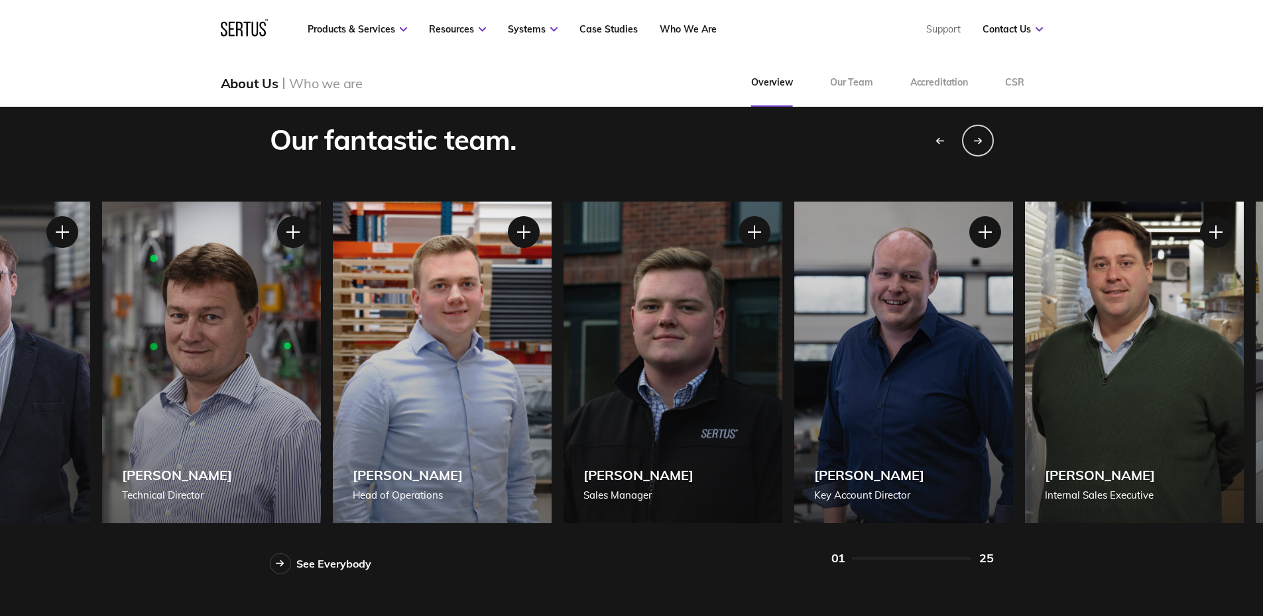
click at [390, 375] on div "[PERSON_NAME] [PERSON_NAME] of Operations" at bounding box center [442, 363] width 219 height 322
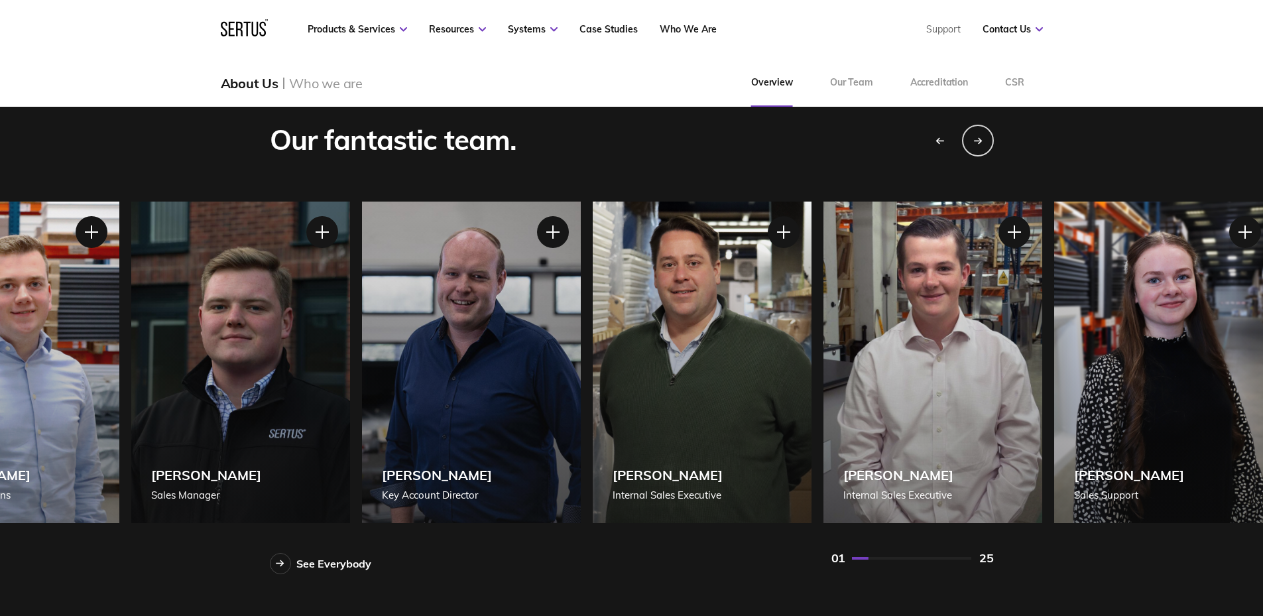
click at [658, 407] on div "[PERSON_NAME] Internal Sales Executive" at bounding box center [702, 363] width 219 height 322
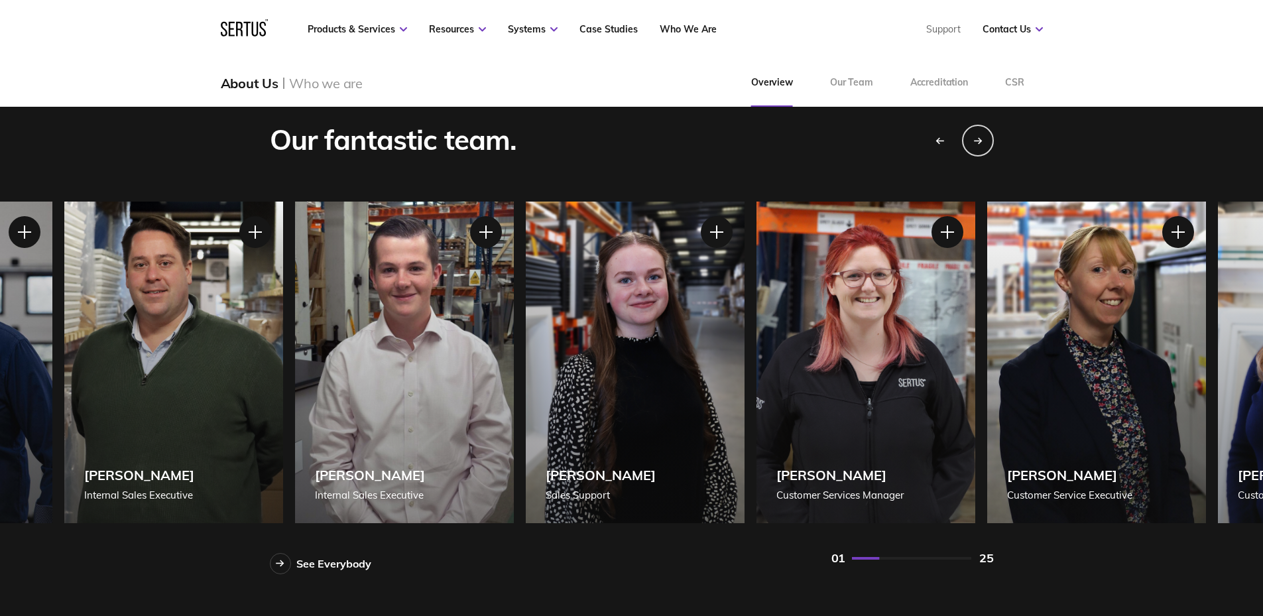
click at [526, 425] on div "[PERSON_NAME] Sales Support" at bounding box center [635, 363] width 219 height 322
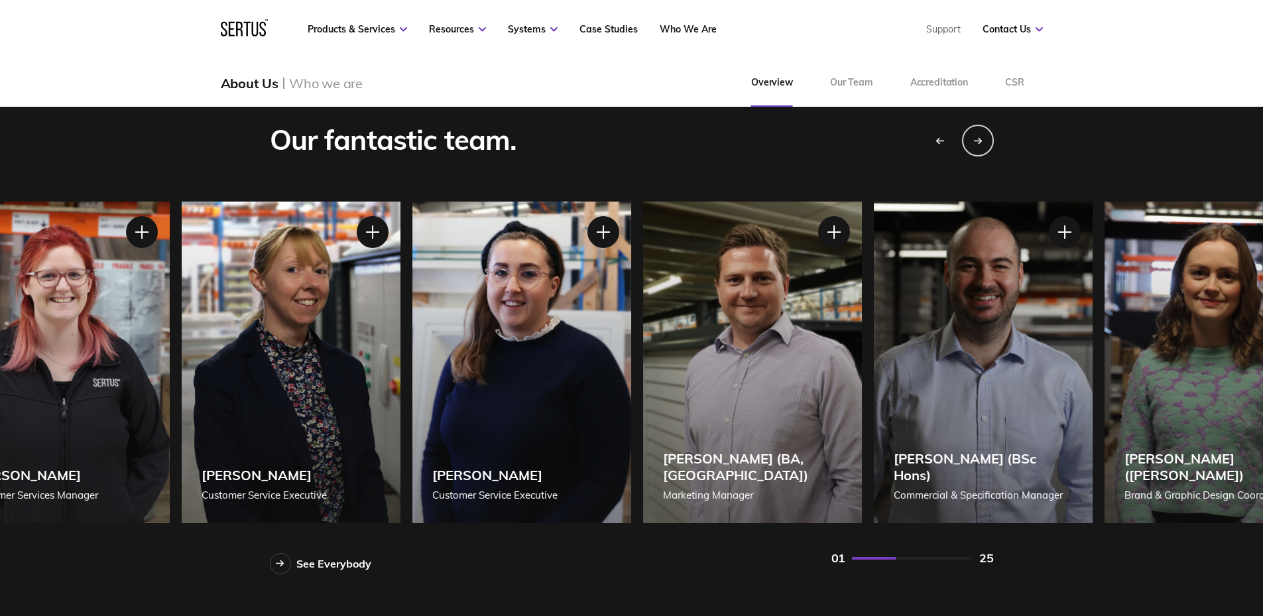
click at [339, 438] on div "[PERSON_NAME] Customer Service Executive" at bounding box center [291, 363] width 219 height 322
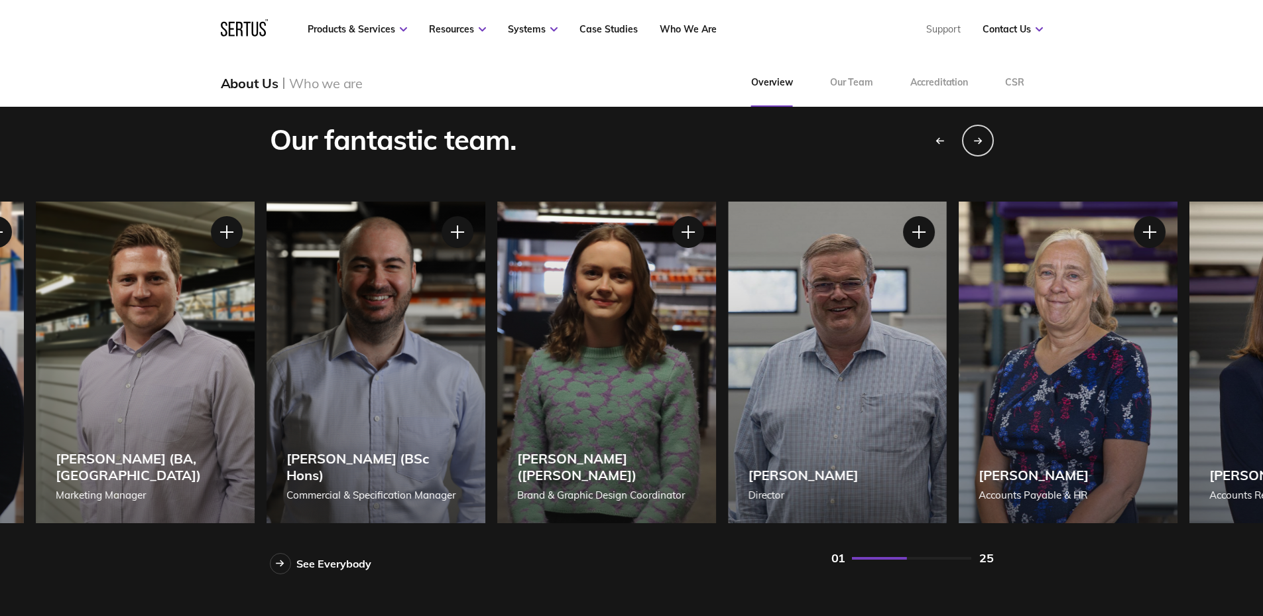
click at [267, 421] on div "[PERSON_NAME] (BSc Hons) Commercial & Specification Manager" at bounding box center [376, 363] width 219 height 322
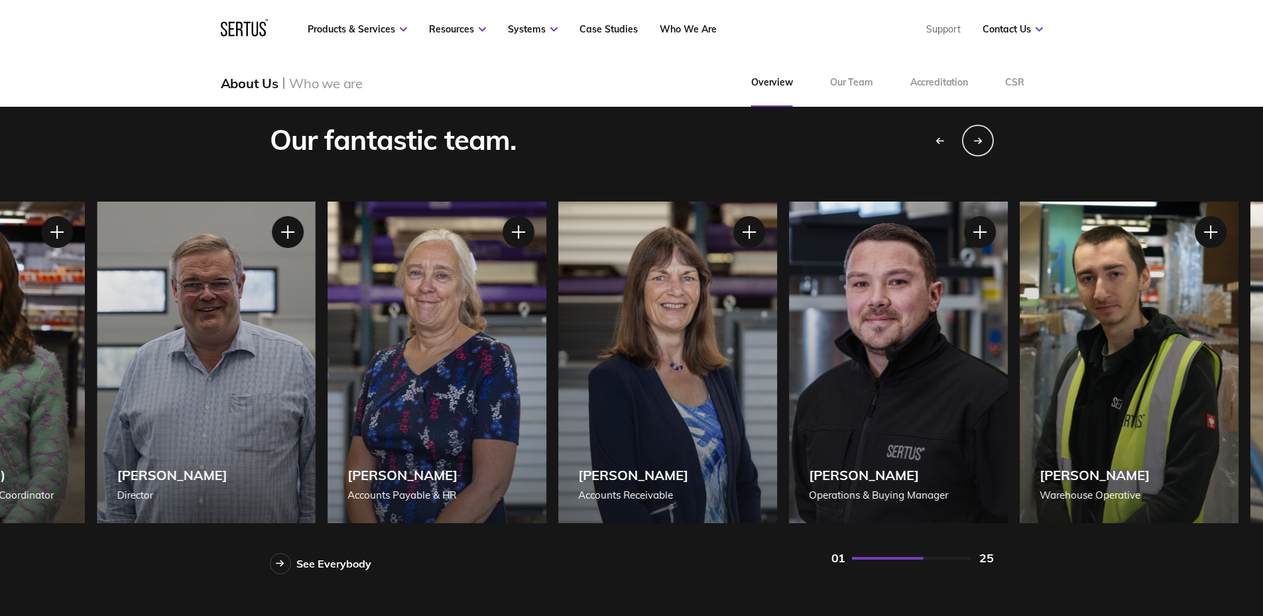
click at [465, 439] on div "[PERSON_NAME] Accounts Payable & HR" at bounding box center [437, 363] width 219 height 322
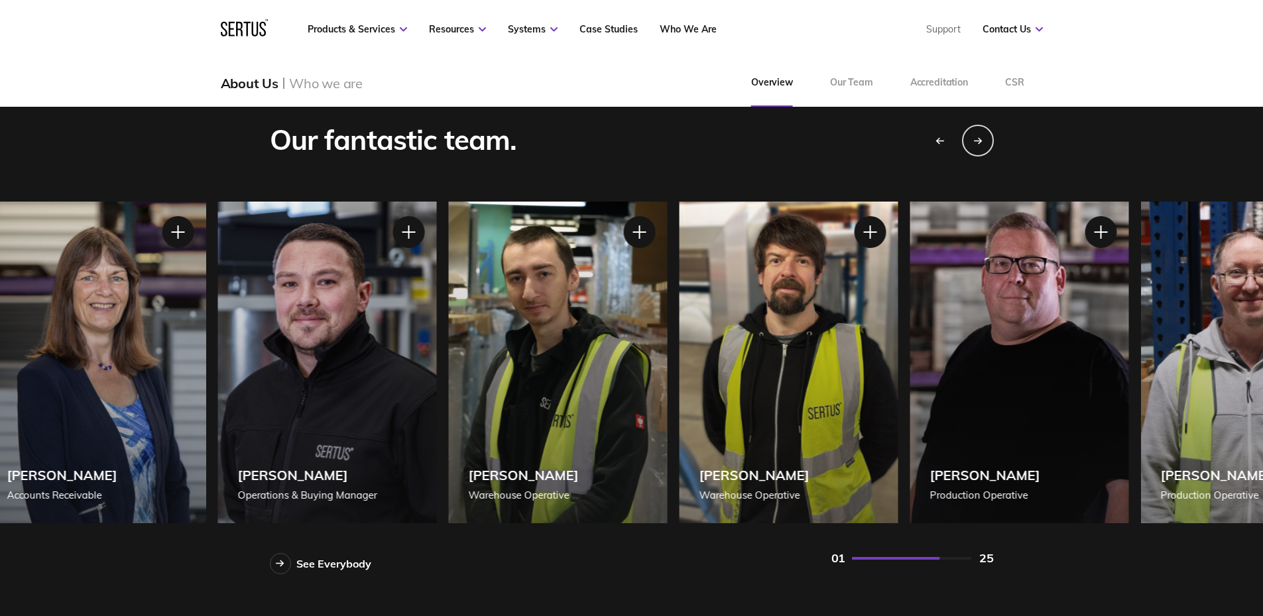
click at [628, 379] on div "[PERSON_NAME] Warehouse Operative" at bounding box center [557, 363] width 219 height 322
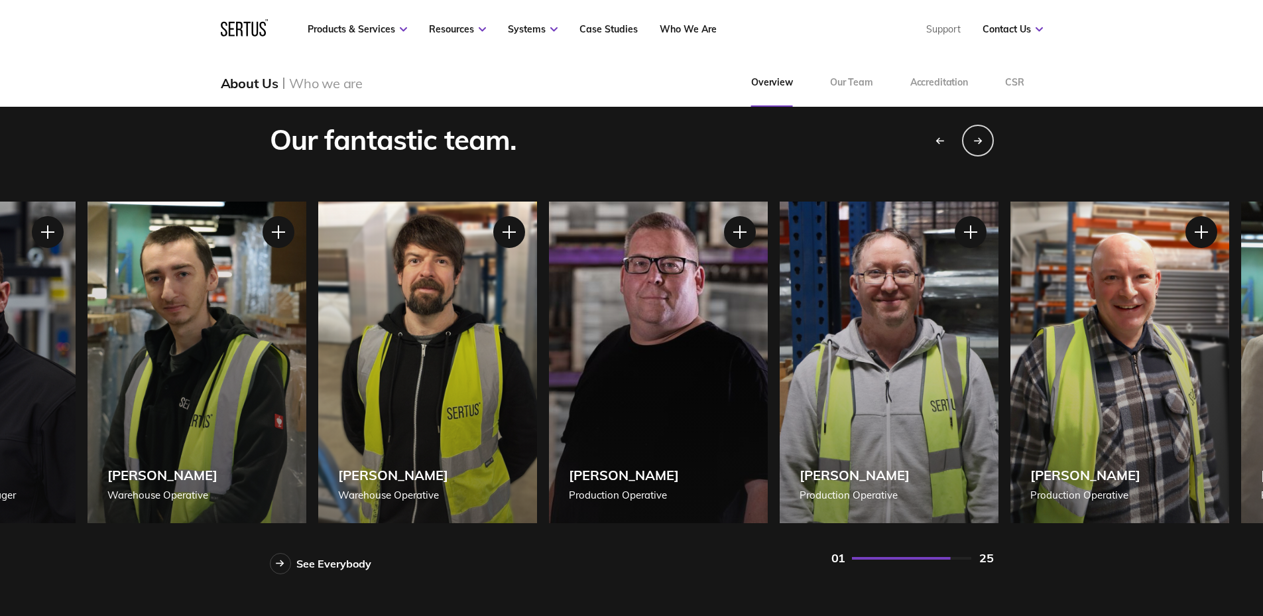
click at [502, 409] on div "[PERSON_NAME] Warehouse Operative" at bounding box center [427, 363] width 219 height 322
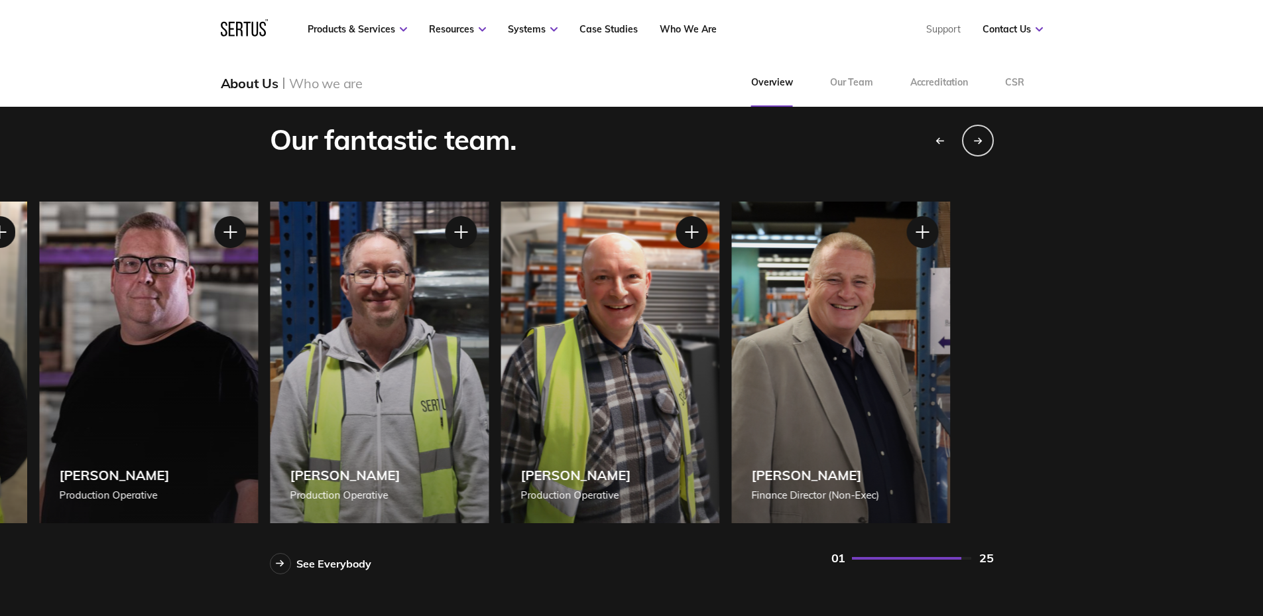
click at [599, 423] on div "[PERSON_NAME] Production Operative" at bounding box center [610, 363] width 219 height 322
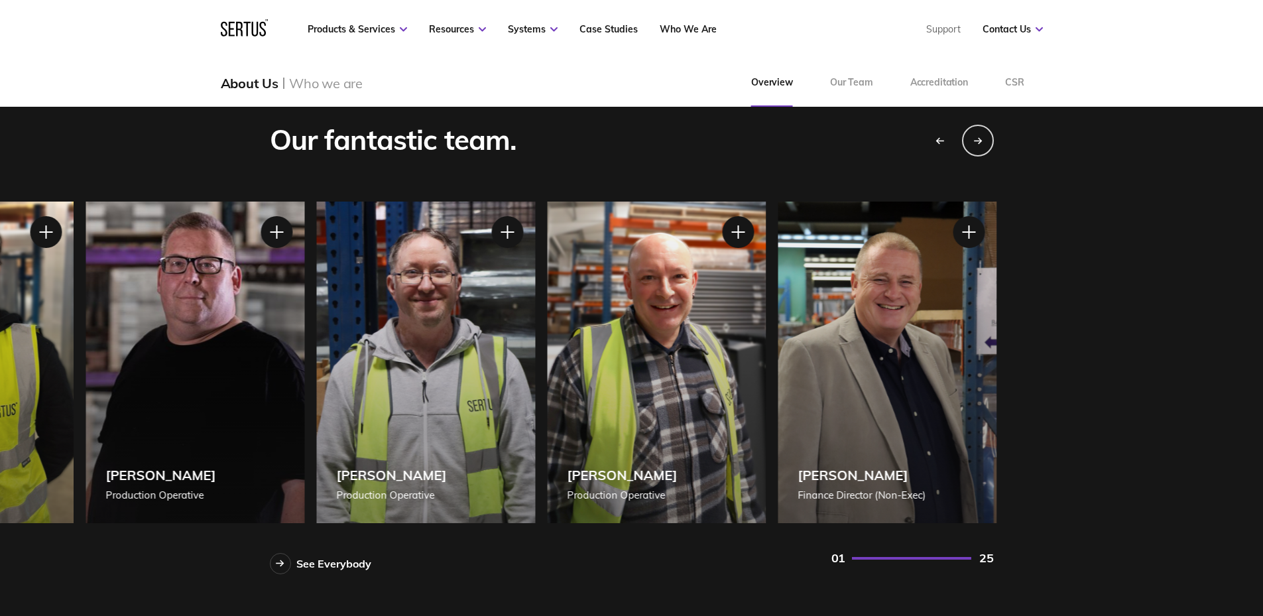
click at [535, 397] on div "[PERSON_NAME] Production Operative" at bounding box center [425, 363] width 219 height 322
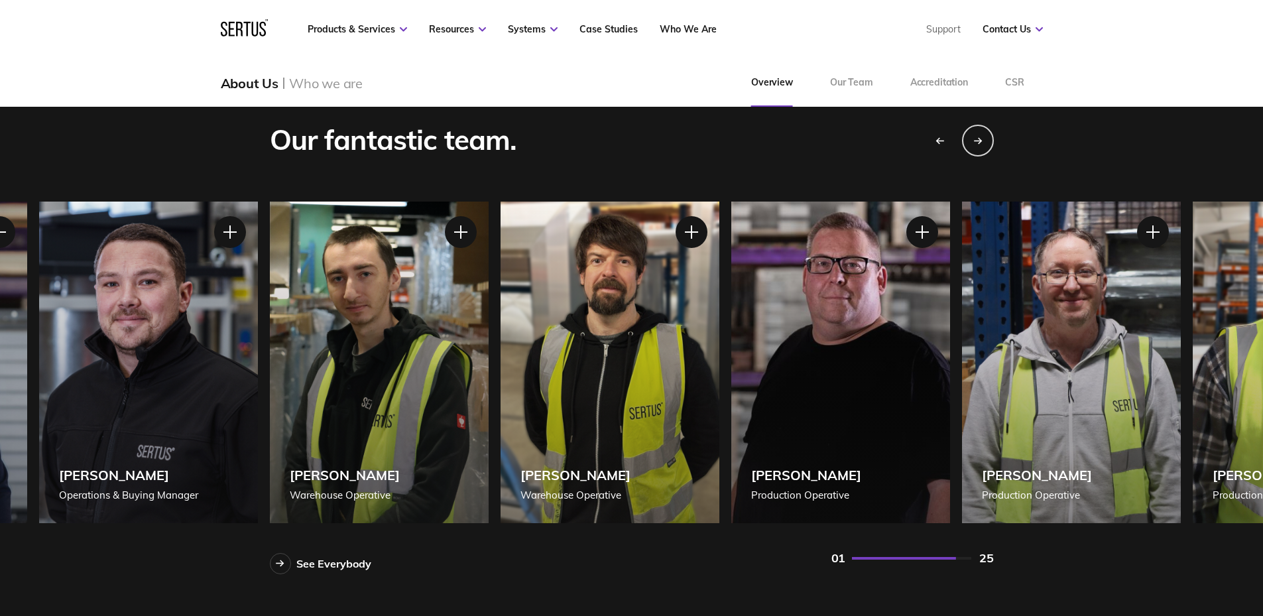
click at [489, 414] on div "[PERSON_NAME] Warehouse Operative" at bounding box center [379, 363] width 219 height 322
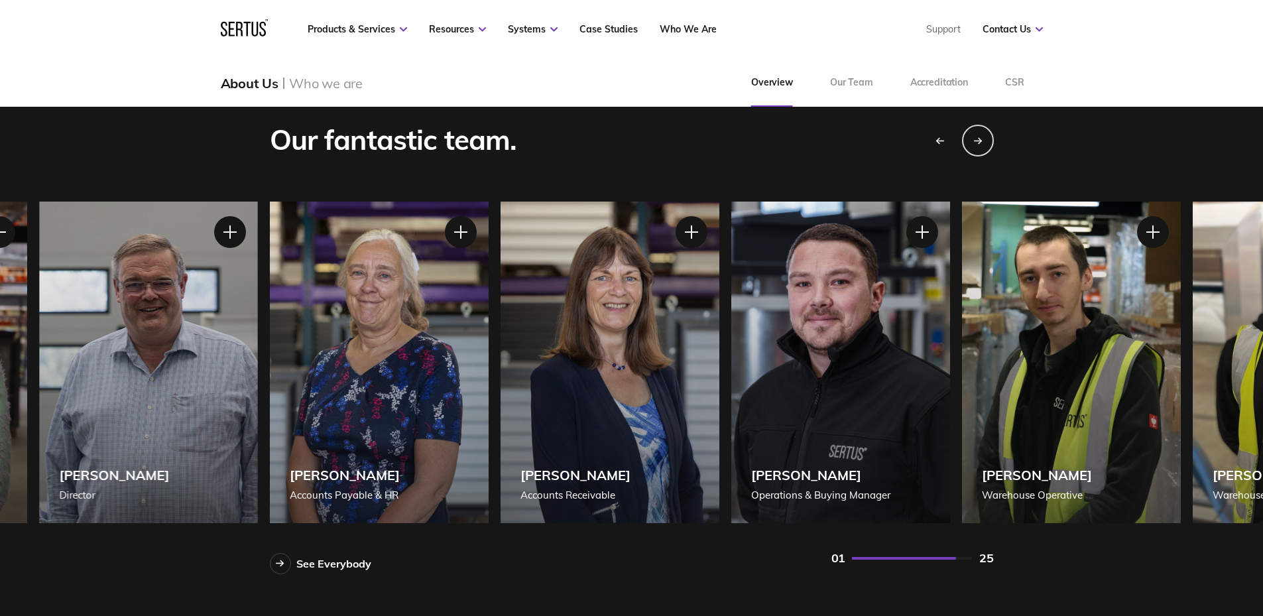
click at [489, 401] on div "[PERSON_NAME] Accounts Payable & HR" at bounding box center [379, 363] width 219 height 322
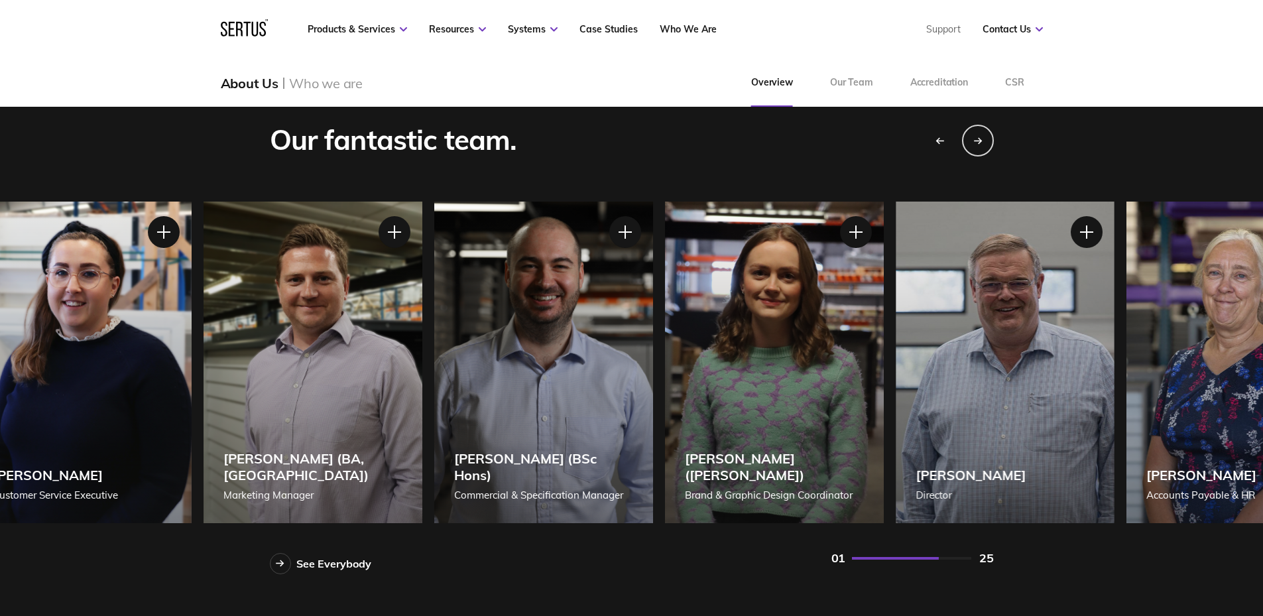
click at [653, 398] on div "[PERSON_NAME] (BSc Hons) Commercial & Specification Manager" at bounding box center [543, 363] width 219 height 322
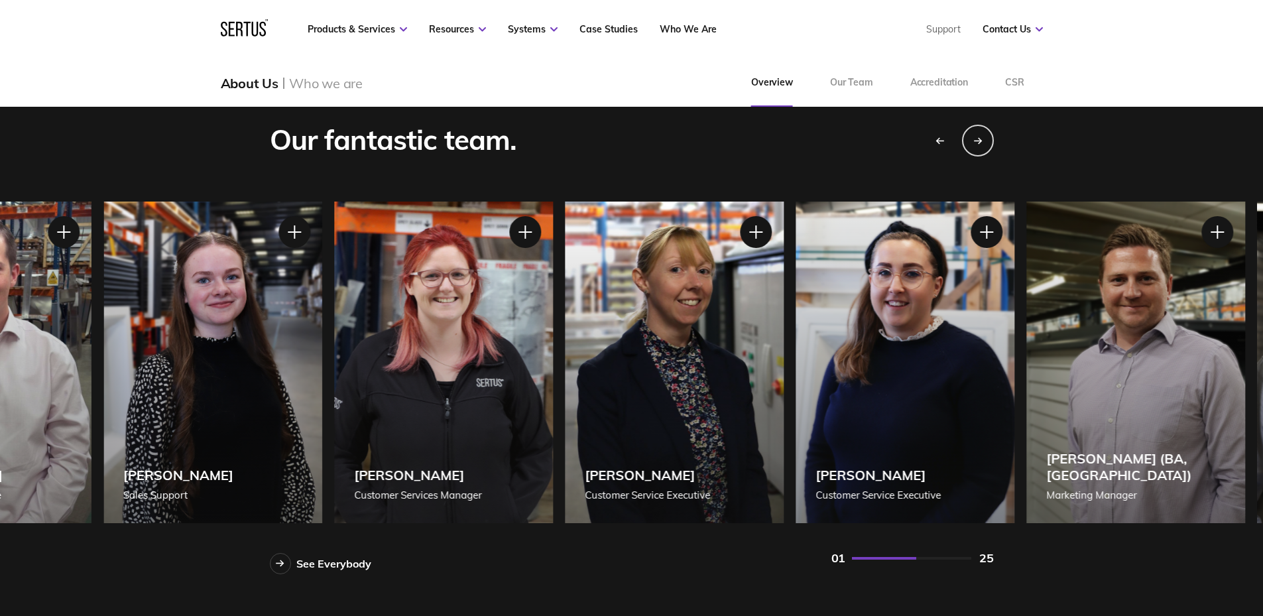
click at [553, 406] on div "[PERSON_NAME] Customer Services Manager" at bounding box center [443, 363] width 219 height 322
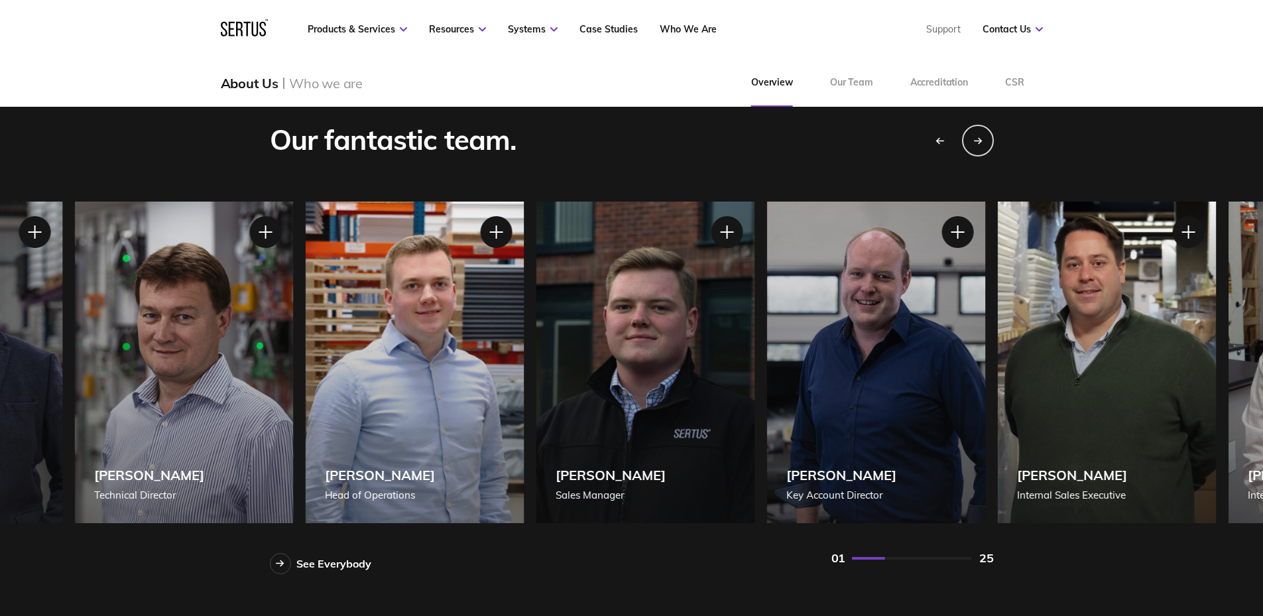
click at [1156, 409] on div "[PERSON_NAME] Internal Sales Executive" at bounding box center [1106, 363] width 219 height 322
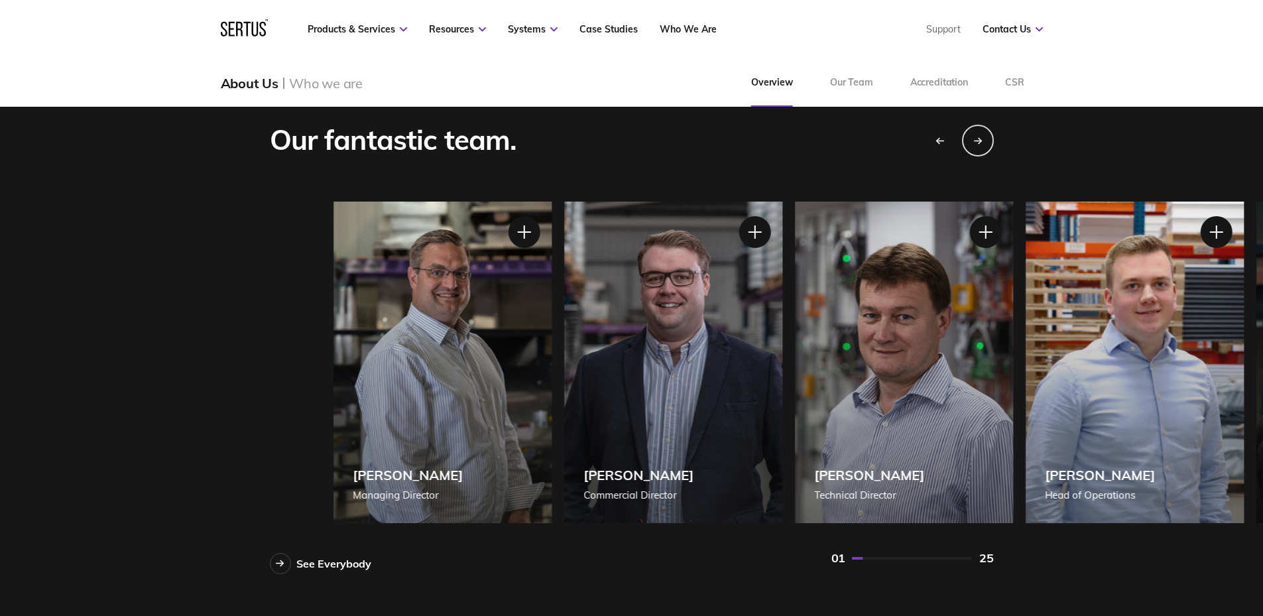
click at [886, 385] on div "[PERSON_NAME] Technical Director" at bounding box center [903, 363] width 219 height 322
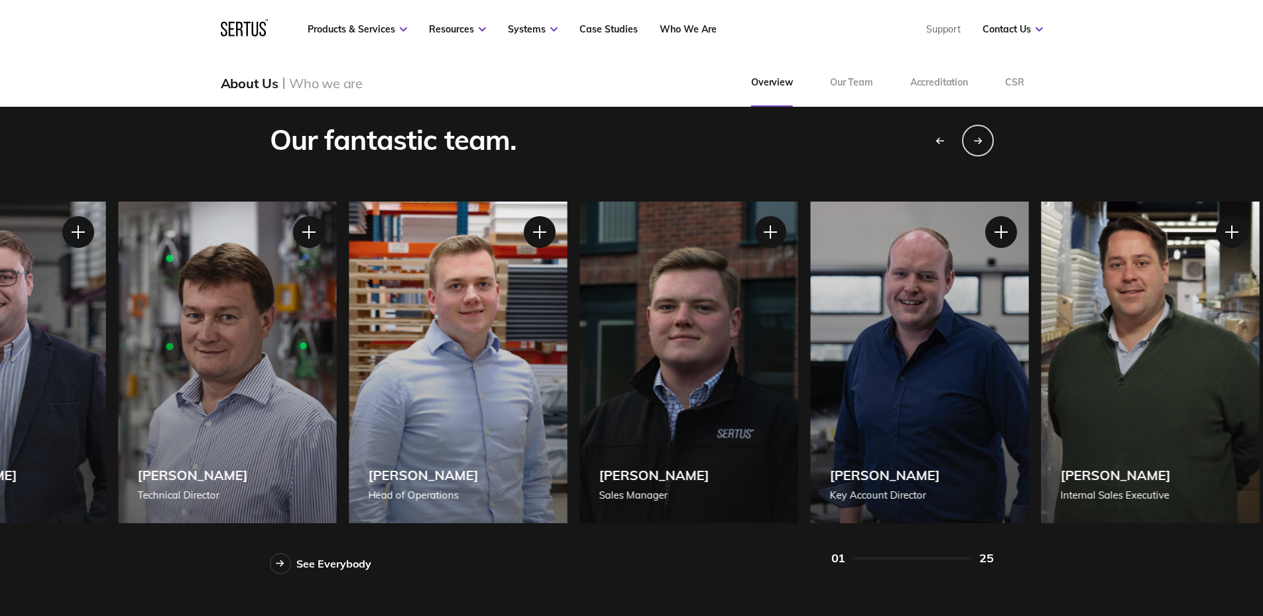
click at [459, 383] on div "[PERSON_NAME] [PERSON_NAME] of Operations" at bounding box center [458, 363] width 219 height 322
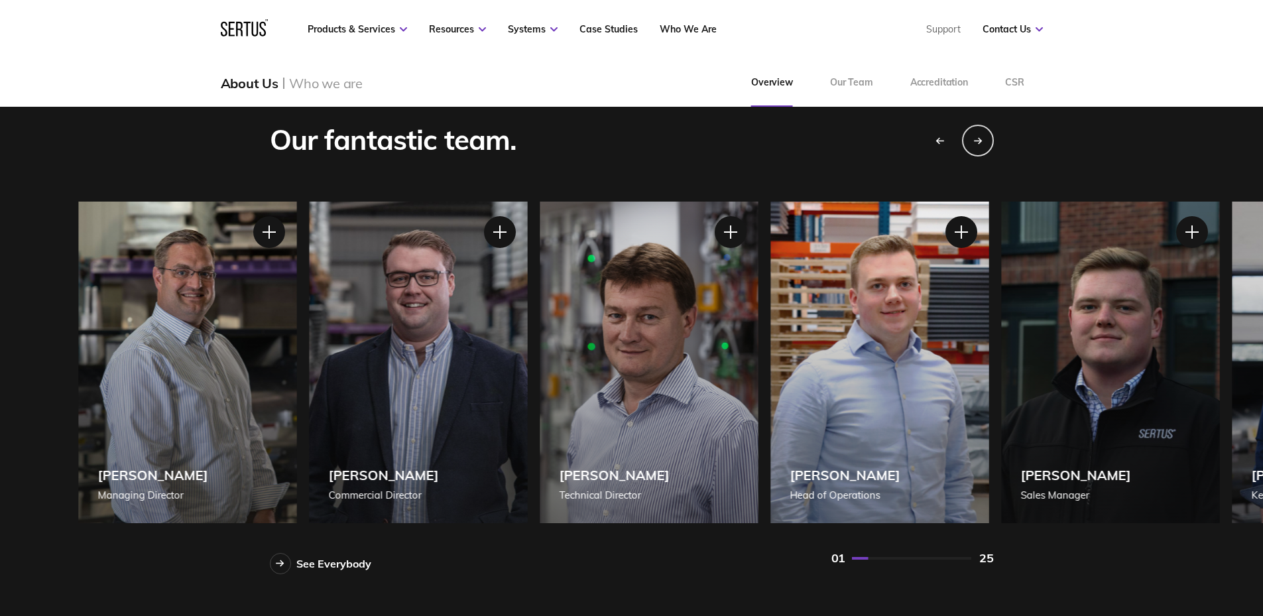
click at [847, 398] on div "[PERSON_NAME] [PERSON_NAME] of Operations" at bounding box center [879, 363] width 219 height 322
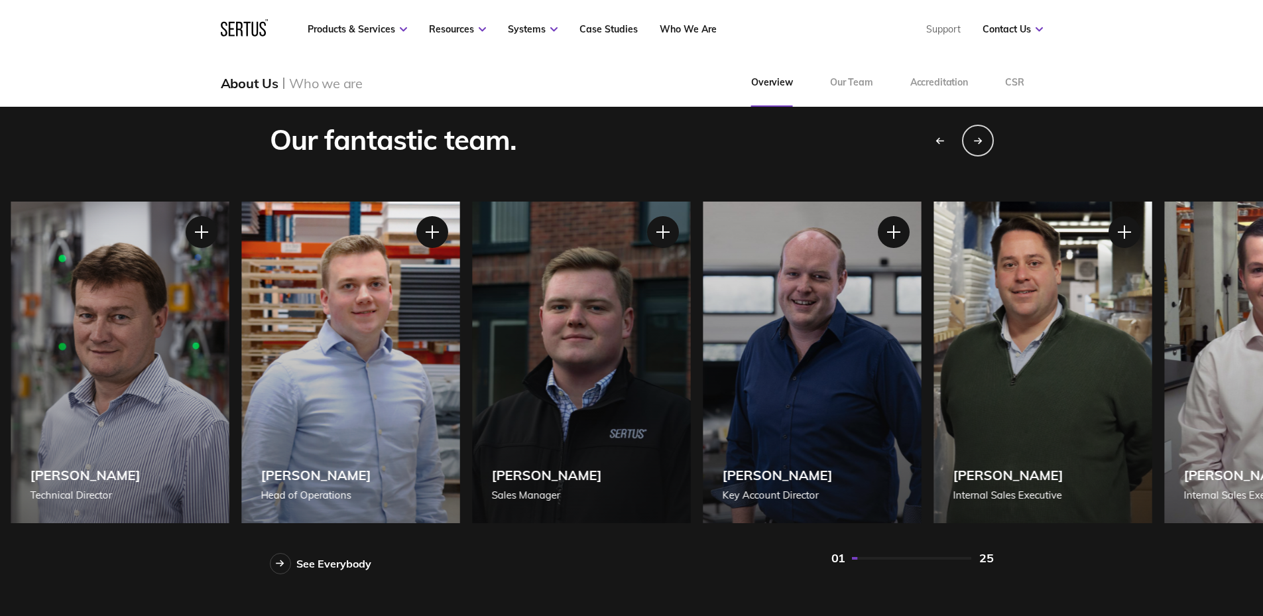
click at [299, 387] on div "[PERSON_NAME] [PERSON_NAME] of Operations" at bounding box center [350, 363] width 219 height 322
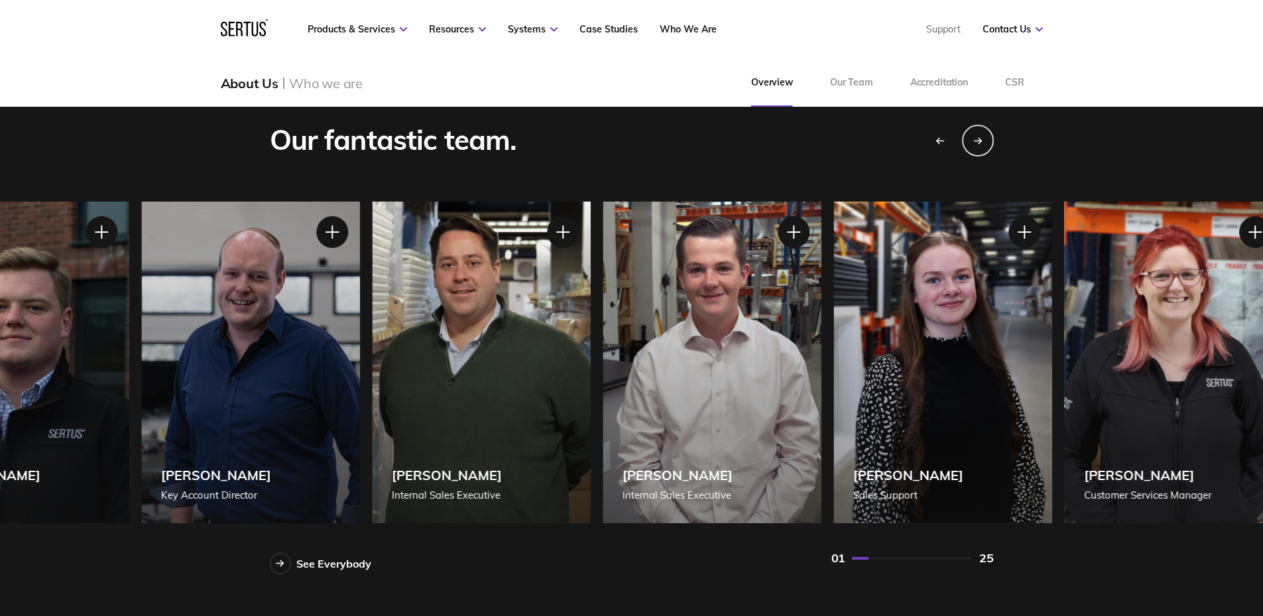
click at [217, 389] on div "[PERSON_NAME] Key Account Director" at bounding box center [250, 363] width 219 height 322
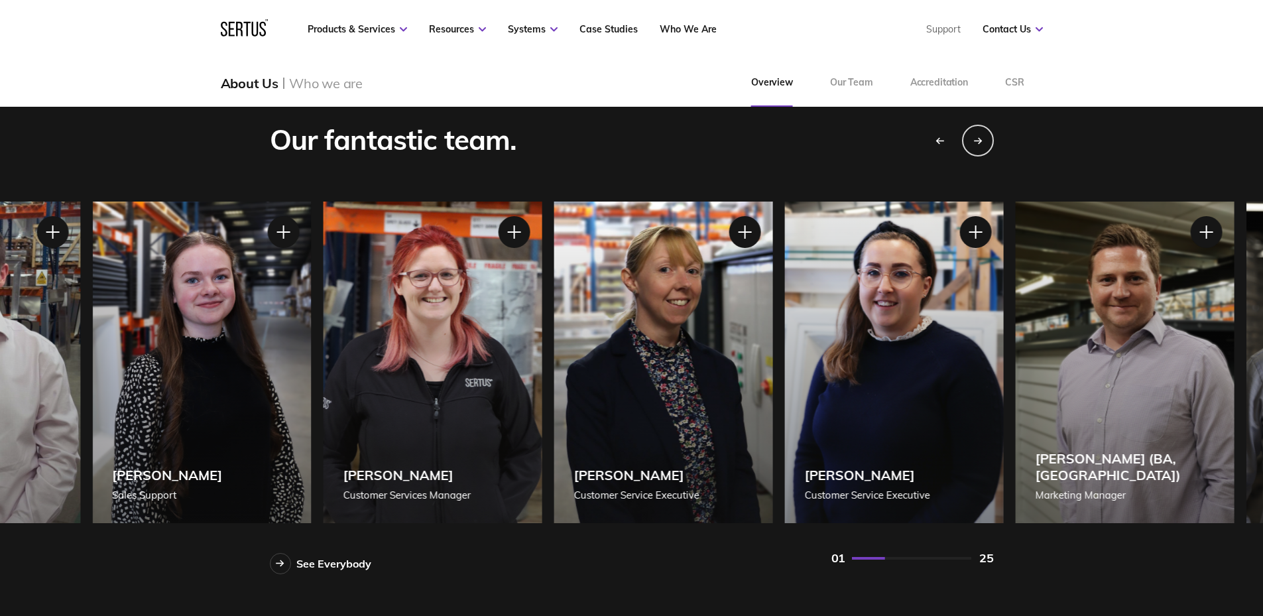
click at [353, 371] on div "[PERSON_NAME] Customer Services Manager" at bounding box center [432, 363] width 219 height 322
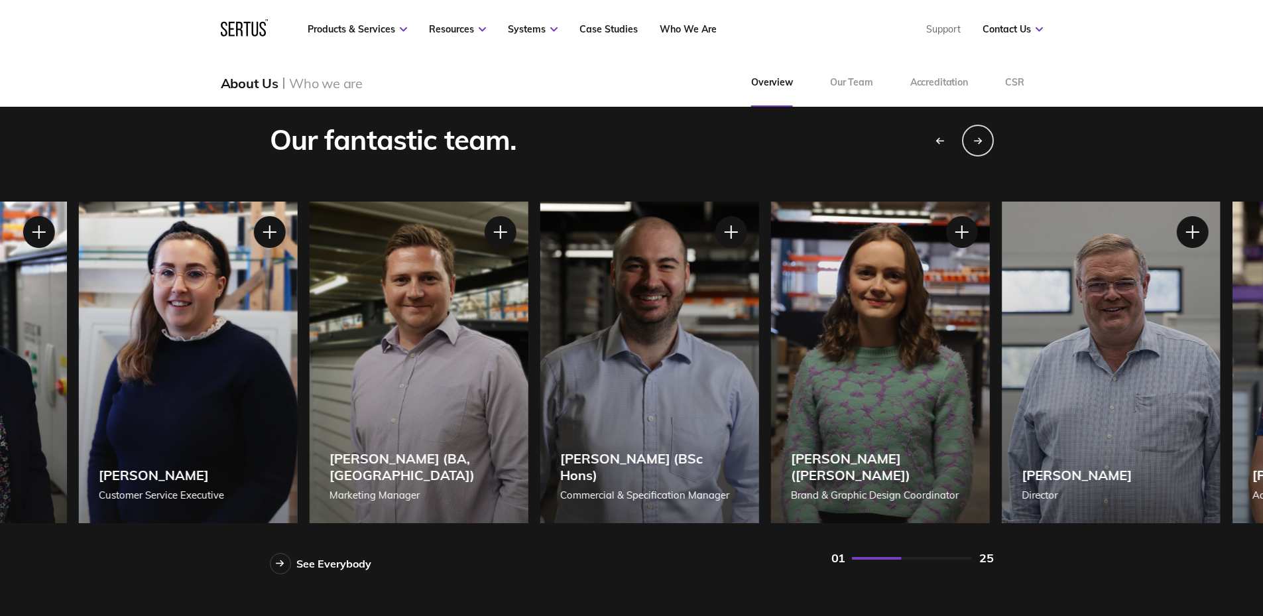
click at [309, 360] on div "[PERSON_NAME] (BA, [GEOGRAPHIC_DATA]) Marketing Manager" at bounding box center [418, 363] width 219 height 322
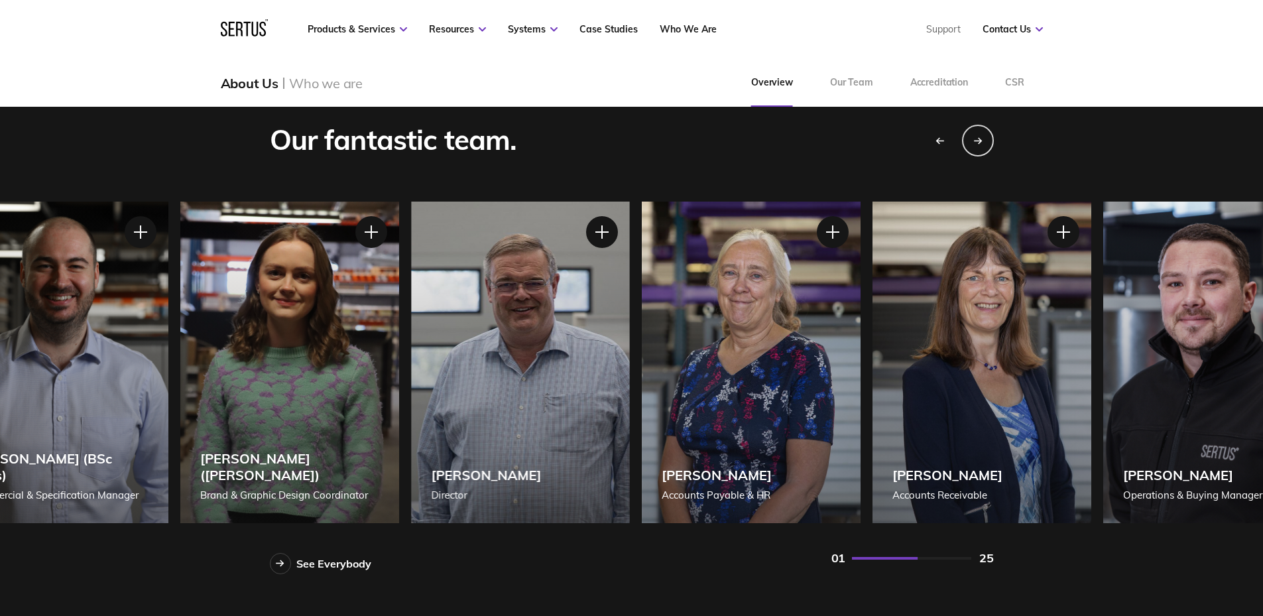
click at [389, 369] on div "[PERSON_NAME] ([PERSON_NAME]) Brand & Graphic Design Coordinator" at bounding box center [289, 363] width 219 height 322
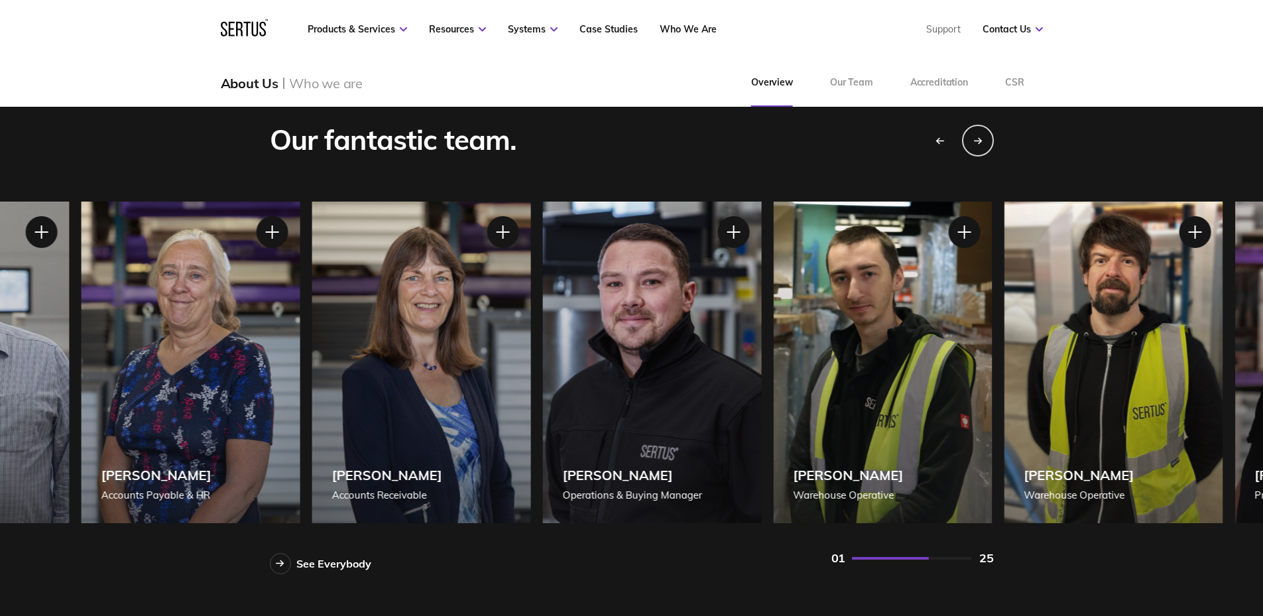
click at [357, 360] on div "[PERSON_NAME] Accounts Receivable" at bounding box center [421, 363] width 219 height 322
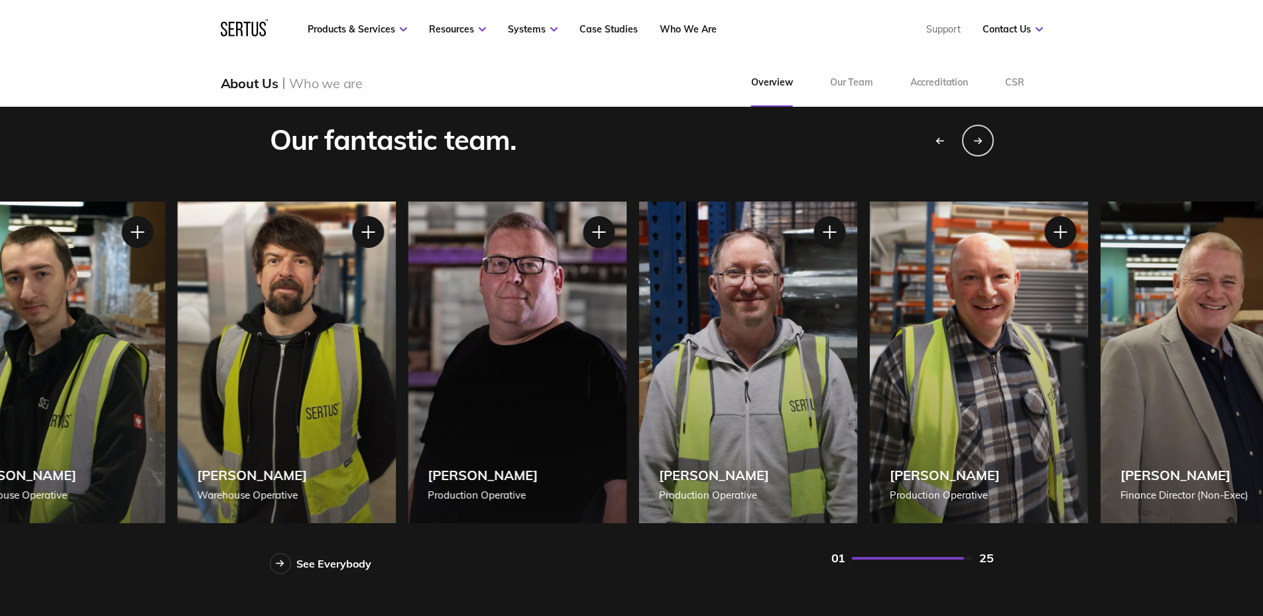
click at [178, 354] on div "[PERSON_NAME] Warehouse Operative" at bounding box center [286, 363] width 219 height 322
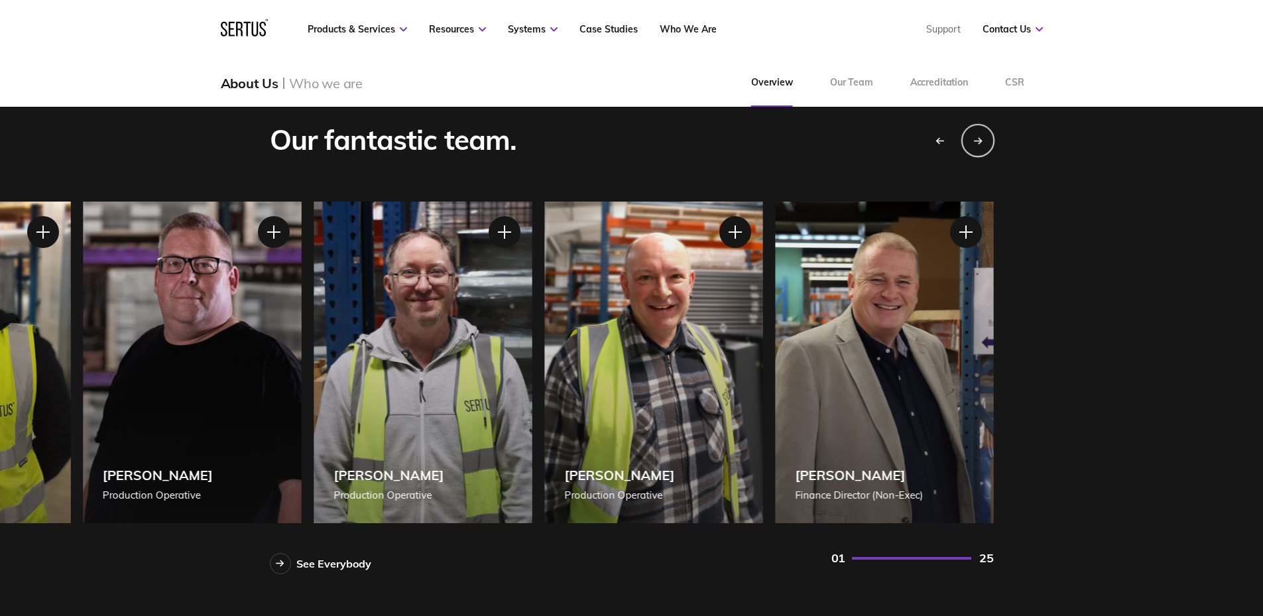
click at [979, 140] on icon "Next slide" at bounding box center [977, 141] width 9 height 8
click at [288, 569] on div at bounding box center [280, 563] width 21 height 21
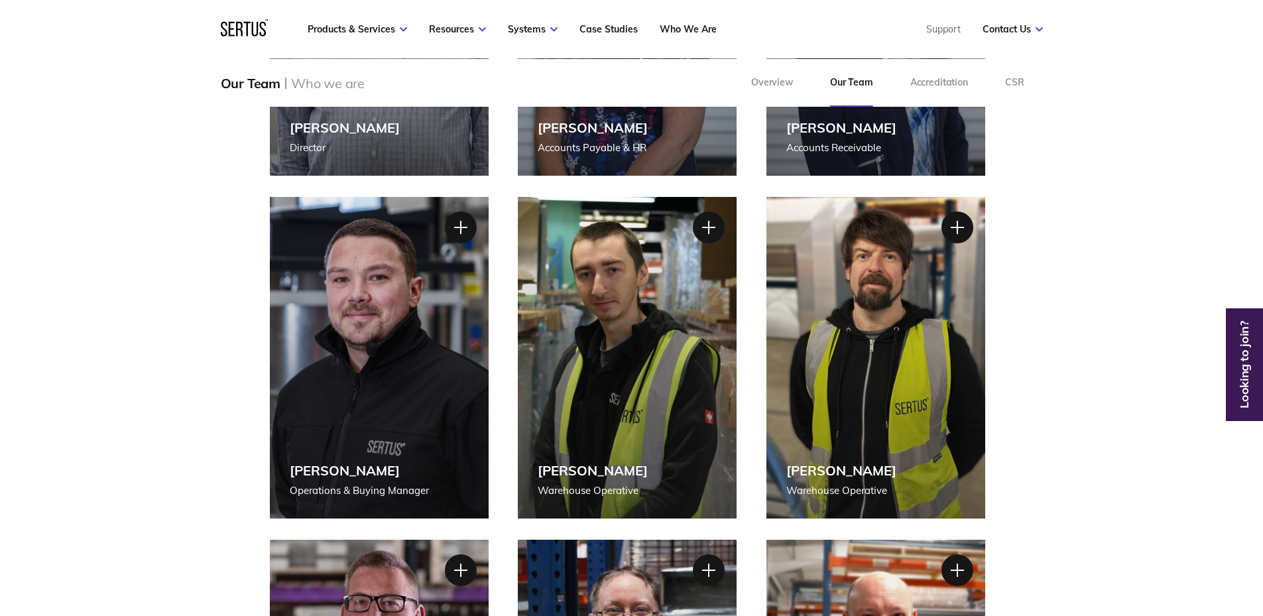
scroll to position [2179, 0]
